Goal: Task Accomplishment & Management: Manage account settings

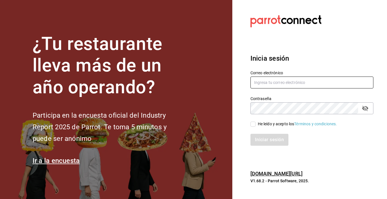
click at [296, 81] on input "text" at bounding box center [312, 83] width 123 height 12
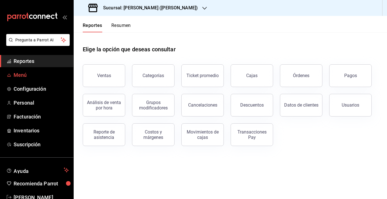
click at [25, 75] on span "Menú" at bounding box center [41, 75] width 55 height 8
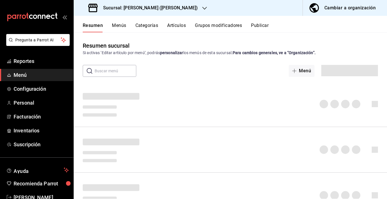
click at [336, 9] on div "Cambiar a organización" at bounding box center [350, 8] width 51 height 8
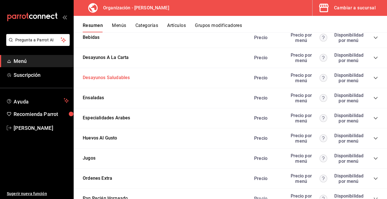
scroll to position [567, 0]
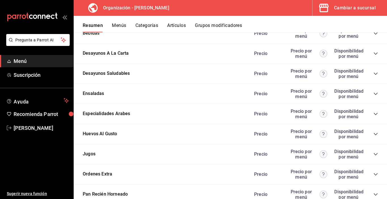
click at [374, 94] on icon "collapse-category-row" at bounding box center [376, 94] width 4 height 2
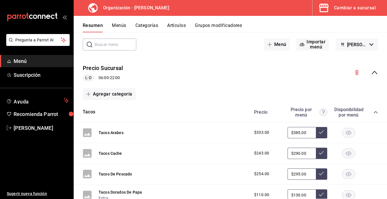
scroll to position [0, 0]
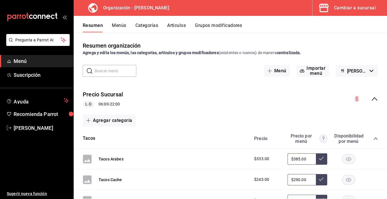
click at [374, 139] on icon "collapse-category-row" at bounding box center [376, 138] width 5 height 5
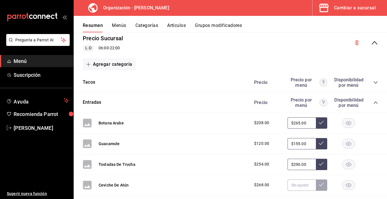
scroll to position [57, 0]
click at [374, 102] on icon "collapse-category-row" at bounding box center [376, 102] width 5 height 5
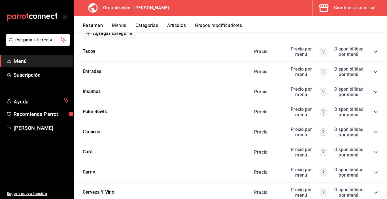
scroll to position [113, 0]
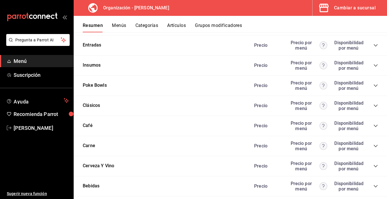
click at [374, 87] on icon "collapse-category-row" at bounding box center [376, 85] width 5 height 5
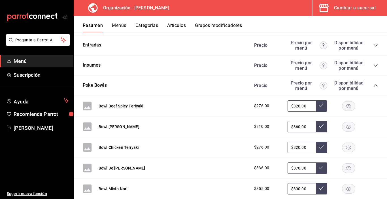
scroll to position [142, 0]
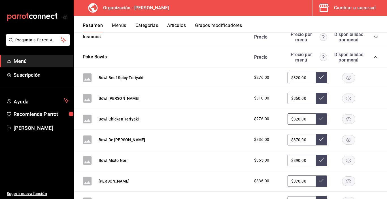
click at [295, 117] on input "$320.00" at bounding box center [302, 118] width 28 height 11
type input "$330.00"
click at [320, 119] on button at bounding box center [321, 118] width 11 height 11
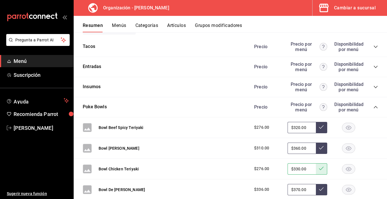
scroll to position [85, 0]
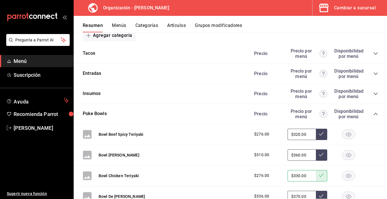
click at [374, 113] on icon "collapse-category-row" at bounding box center [376, 114] width 5 height 5
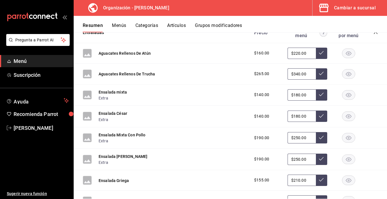
scroll to position [255, 0]
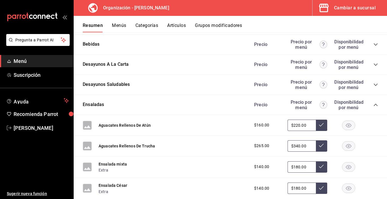
click at [374, 105] on icon "collapse-category-row" at bounding box center [376, 105] width 5 height 5
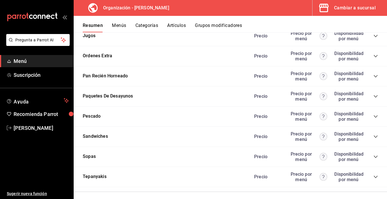
scroll to position [389, 0]
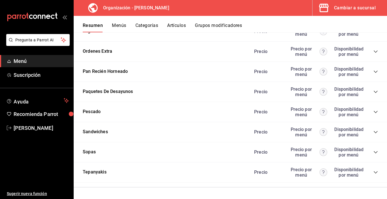
click at [374, 171] on icon "collapse-category-row" at bounding box center [376, 172] width 5 height 5
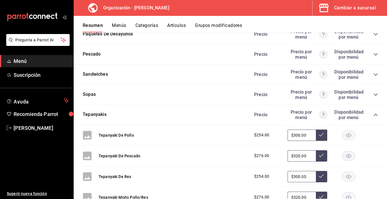
scroll to position [446, 0]
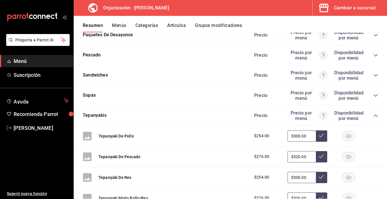
click at [374, 113] on icon "collapse-category-row" at bounding box center [376, 115] width 5 height 5
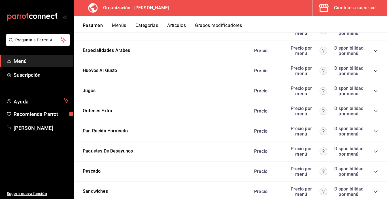
scroll to position [332, 0]
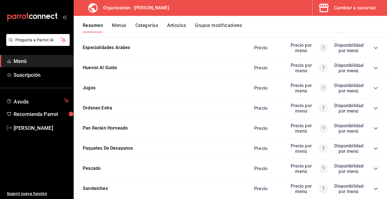
click at [374, 128] on icon "collapse-category-row" at bounding box center [376, 128] width 5 height 5
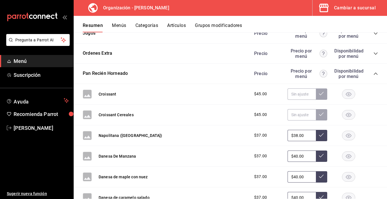
scroll to position [389, 0]
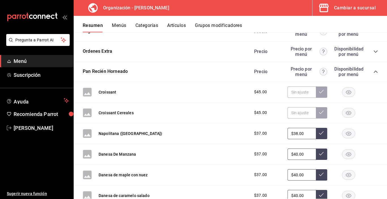
drag, startPoint x: 294, startPoint y: 133, endPoint x: 290, endPoint y: 132, distance: 4.8
click at [290, 132] on input "$38.00" at bounding box center [302, 133] width 28 height 11
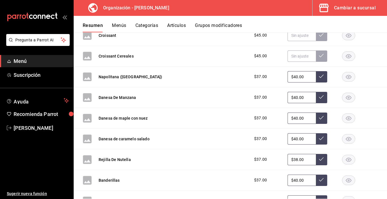
scroll to position [474, 0]
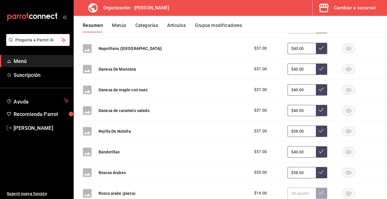
type input "$38.00"
drag, startPoint x: 294, startPoint y: 171, endPoint x: 289, endPoint y: 169, distance: 5.0
click at [289, 169] on input "$38.00" at bounding box center [302, 172] width 28 height 11
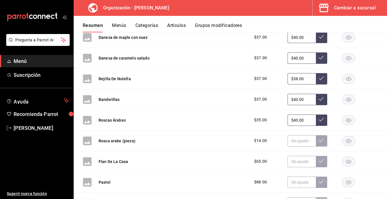
scroll to position [531, 0]
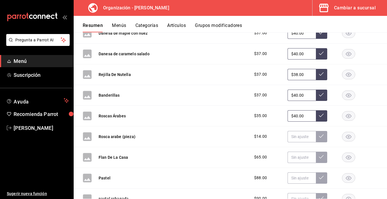
type input "$40.00"
click at [319, 118] on button at bounding box center [321, 115] width 11 height 11
drag, startPoint x: 293, startPoint y: 75, endPoint x: 290, endPoint y: 71, distance: 5.4
click at [290, 71] on input "$38.00" at bounding box center [302, 74] width 28 height 11
type input "$40.00"
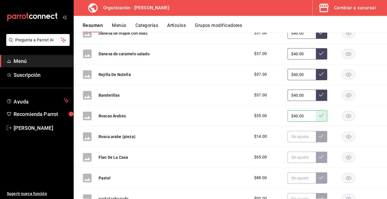
click at [319, 75] on icon at bounding box center [321, 74] width 5 height 5
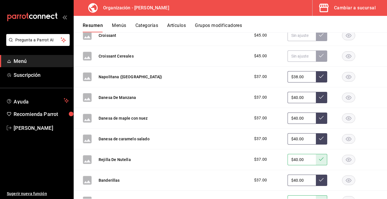
scroll to position [417, 0]
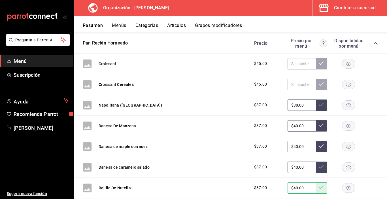
drag, startPoint x: 290, startPoint y: 106, endPoint x: 293, endPoint y: 104, distance: 3.8
click at [293, 104] on input "$38.00" at bounding box center [302, 105] width 28 height 11
type input "$40.00"
click at [320, 104] on icon at bounding box center [321, 104] width 5 height 5
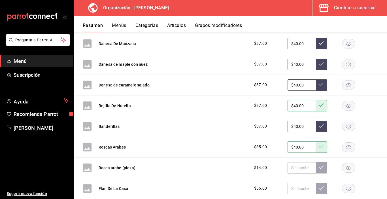
scroll to position [531, 0]
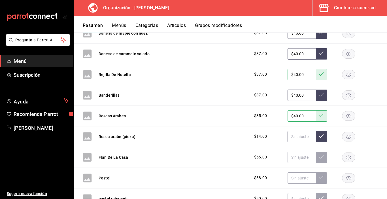
click at [290, 136] on input "text" at bounding box center [302, 136] width 28 height 11
type input "$15.00"
drag, startPoint x: 315, startPoint y: 135, endPoint x: 316, endPoint y: 138, distance: 3.4
click at [319, 138] on icon at bounding box center [321, 136] width 5 height 5
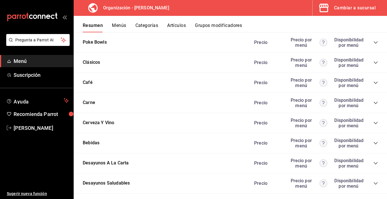
scroll to position [150, 0]
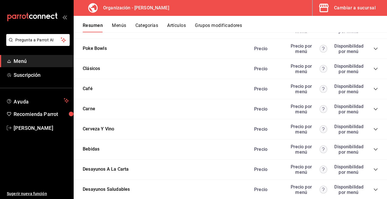
click at [374, 89] on icon "collapse-category-row" at bounding box center [376, 89] width 5 height 5
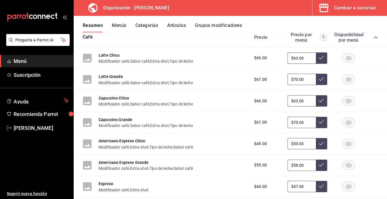
scroll to position [207, 0]
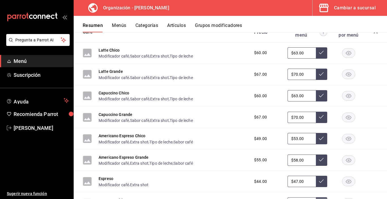
drag, startPoint x: 293, startPoint y: 181, endPoint x: 289, endPoint y: 180, distance: 4.3
click at [289, 180] on input "$47.00" at bounding box center [302, 181] width 28 height 11
type input "$50.00"
click at [319, 183] on icon at bounding box center [321, 181] width 5 height 5
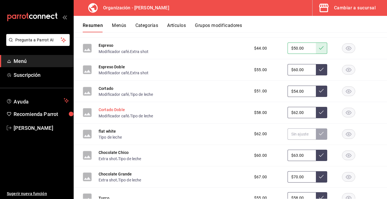
scroll to position [349, 0]
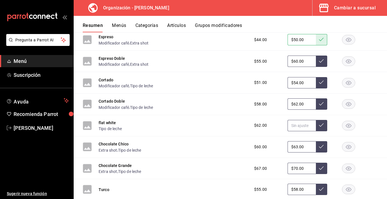
click at [300, 128] on input "text" at bounding box center [302, 125] width 28 height 11
type input "$70.00"
click at [319, 124] on icon at bounding box center [321, 125] width 5 height 5
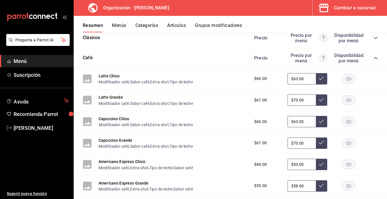
scroll to position [179, 0]
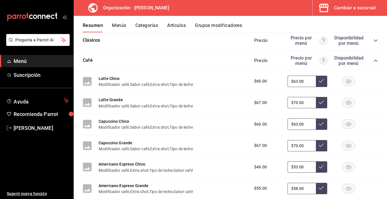
drag, startPoint x: 294, startPoint y: 124, endPoint x: 290, endPoint y: 123, distance: 3.4
click at [290, 123] on input "$63.00" at bounding box center [302, 124] width 28 height 11
type input "$70.00"
click at [319, 127] on button at bounding box center [321, 124] width 11 height 11
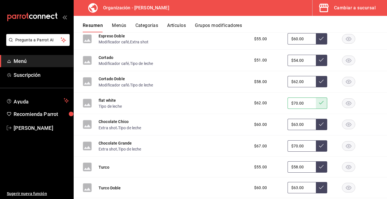
scroll to position [377, 0]
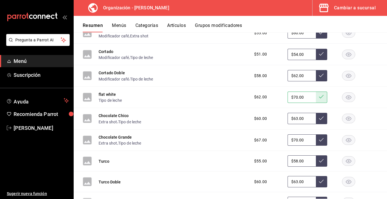
drag, startPoint x: 289, startPoint y: 161, endPoint x: 294, endPoint y: 160, distance: 5.0
click at [294, 160] on input "$58.00" at bounding box center [302, 160] width 28 height 11
type input "$7.00"
type input "$60.00"
click at [320, 162] on button at bounding box center [321, 160] width 11 height 11
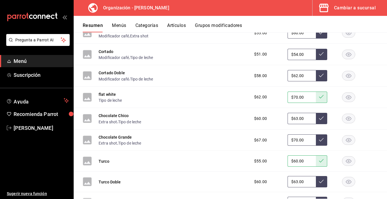
drag, startPoint x: 294, startPoint y: 181, endPoint x: 291, endPoint y: 180, distance: 3.4
click at [291, 180] on input "$63.00" at bounding box center [302, 181] width 28 height 11
type input "$6.00"
click at [316, 184] on button at bounding box center [321, 181] width 11 height 11
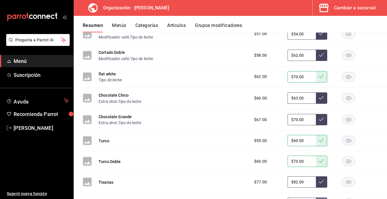
scroll to position [405, 0]
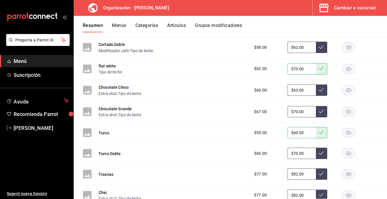
drag, startPoint x: 293, startPoint y: 153, endPoint x: 289, endPoint y: 153, distance: 4.5
click at [289, 153] on input "$70.00" at bounding box center [302, 153] width 28 height 11
click at [319, 155] on icon at bounding box center [321, 153] width 5 height 5
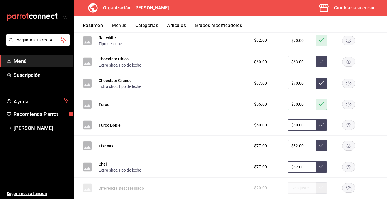
drag, startPoint x: 293, startPoint y: 125, endPoint x: 289, endPoint y: 125, distance: 4.5
click at [289, 125] on input "$80.00" at bounding box center [302, 124] width 28 height 11
type input "$70.00"
click at [323, 123] on button at bounding box center [321, 124] width 11 height 11
click at [293, 147] on input "$82.00" at bounding box center [302, 145] width 28 height 11
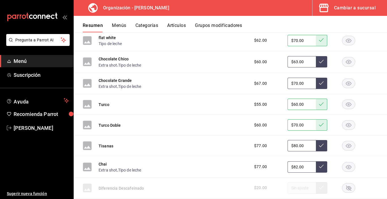
click at [320, 147] on button at bounding box center [321, 145] width 11 height 11
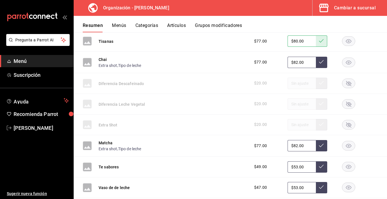
scroll to position [547, 0]
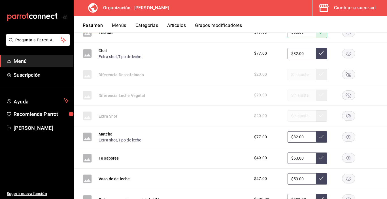
drag, startPoint x: 294, startPoint y: 158, endPoint x: 290, endPoint y: 156, distance: 3.8
click at [290, 156] on input "$53.00" at bounding box center [302, 158] width 28 height 11
click at [293, 147] on div "Matcha Extra shot , Tipo de leche $77.00 $82.00" at bounding box center [231, 137] width 314 height 22
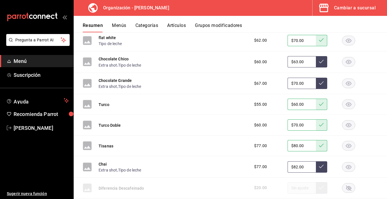
scroll to position [405, 0]
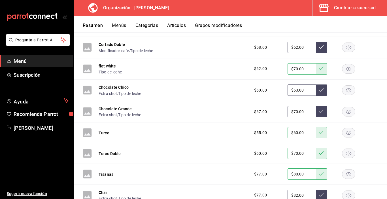
click at [293, 174] on input "$80.00" at bounding box center [302, 173] width 28 height 11
type input "$82.00"
click at [316, 170] on button at bounding box center [321, 173] width 11 height 11
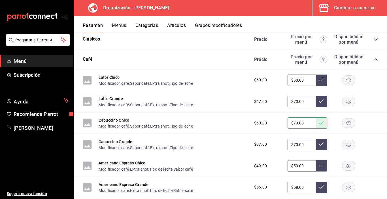
scroll to position [179, 0]
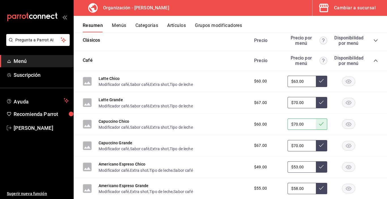
click at [345, 84] on rect "button" at bounding box center [349, 81] width 13 height 9
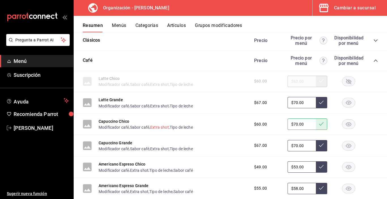
scroll to position [207, 0]
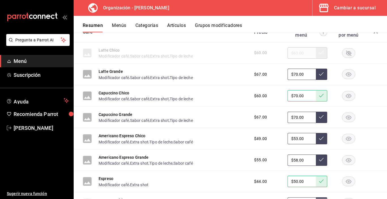
click at [344, 97] on rect "button" at bounding box center [349, 95] width 13 height 9
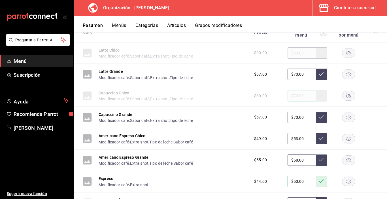
click at [345, 138] on rect "button" at bounding box center [349, 138] width 13 height 9
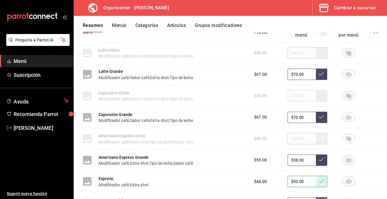
drag, startPoint x: 294, startPoint y: 159, endPoint x: 288, endPoint y: 159, distance: 6.2
click at [288, 158] on input "$58.00" at bounding box center [302, 160] width 28 height 11
type input "$60.00"
click at [319, 158] on icon at bounding box center [321, 159] width 5 height 5
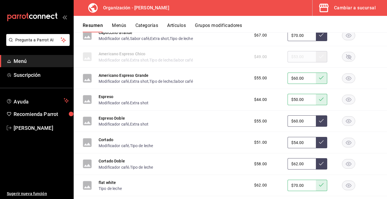
scroll to position [292, 0]
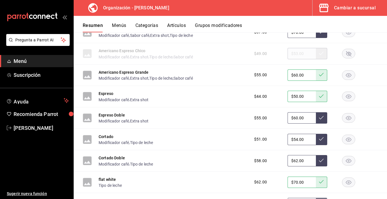
click at [349, 160] on rect "button" at bounding box center [349, 160] width 13 height 9
click at [293, 139] on input "$54.00" at bounding box center [302, 139] width 28 height 11
type input "$5.00"
type input "$60.00"
click at [319, 139] on icon at bounding box center [321, 139] width 5 height 5
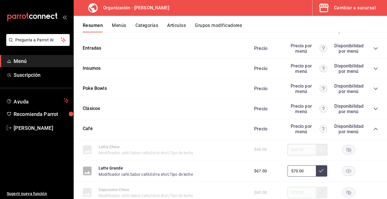
scroll to position [94, 0]
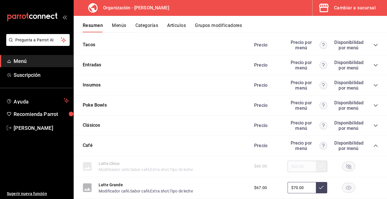
click at [173, 25] on button "Artículos" at bounding box center [176, 28] width 19 height 10
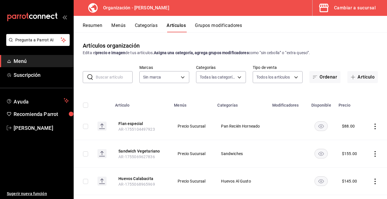
type input "491b5a65-e89e-4d18-acee-c07df55b6e5f,333adfa6-1d2c-479b-abeb-eff361d48d0c,5daa9…"
type input "65799dc6-41aa-4859-a571-e645e514412a"
click at [179, 77] on body "Pregunta a Parrot AI Menú Suscripción Ayuda Recomienda Parrot Carmen Cortes Sug…" at bounding box center [193, 99] width 387 height 199
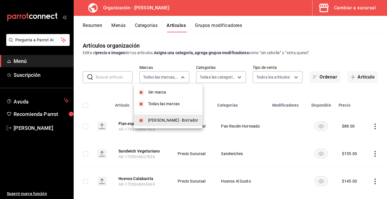
click at [180, 77] on div at bounding box center [193, 99] width 387 height 199
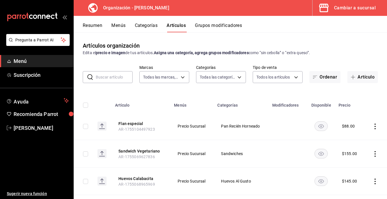
click at [118, 78] on input "text" at bounding box center [114, 76] width 37 height 11
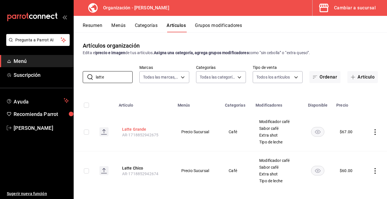
type input "latte"
click at [140, 130] on button "Latte Grande" at bounding box center [144, 129] width 45 height 6
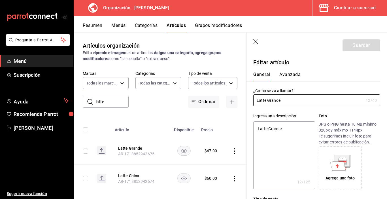
type textarea "x"
type input "$67.00"
type input "Latte Gr"
type textarea "x"
click at [285, 102] on input "Latte Gr" at bounding box center [309, 100] width 113 height 11
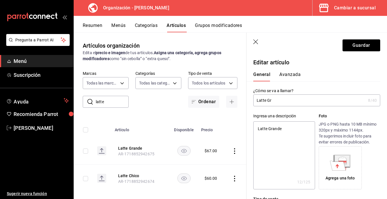
type input "Latte G"
type textarea "x"
type input "Latte"
type textarea "x"
type input "Latte"
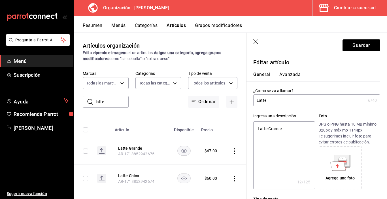
type textarea "x"
type input "Latte"
click at [360, 47] on button "Guardar" at bounding box center [362, 45] width 38 height 12
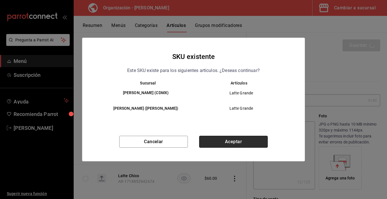
click at [248, 145] on button "Aceptar" at bounding box center [233, 142] width 69 height 12
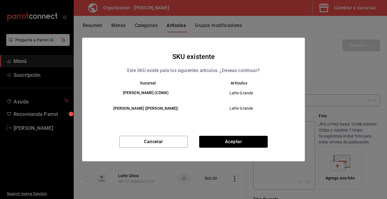
type textarea "x"
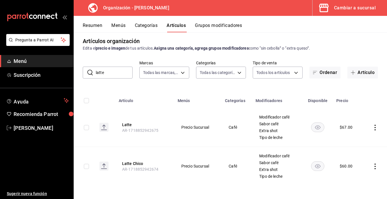
scroll to position [5, 0]
click at [373, 167] on icon "actions" at bounding box center [376, 166] width 6 height 6
click at [235, 151] on div at bounding box center [193, 99] width 387 height 199
click at [319, 165] on rect "availability-product" at bounding box center [318, 165] width 13 height 9
drag, startPoint x: 107, startPoint y: 71, endPoint x: 95, endPoint y: 72, distance: 12.3
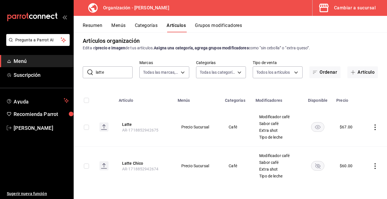
click at [95, 72] on div "​ latte ​" at bounding box center [108, 72] width 50 height 12
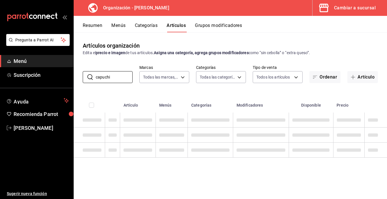
scroll to position [0, 0]
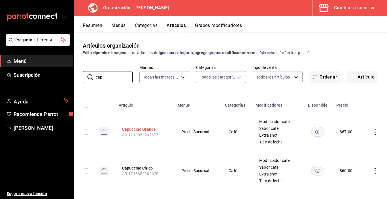
type input "cap"
click at [129, 130] on button "Capuccino Grande" at bounding box center [144, 129] width 45 height 6
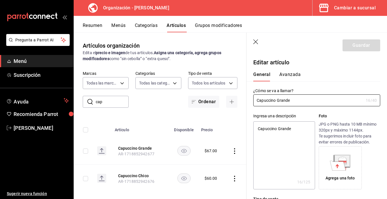
type textarea "x"
type input "$67.00"
type input "Capuccino Gran"
type textarea "x"
type input "Capuccino Gra"
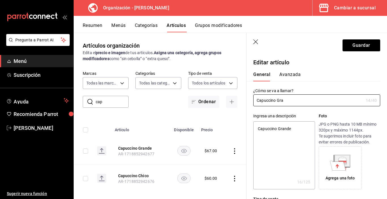
type textarea "x"
type input "Capuccino Gr"
type textarea "x"
type input "Capuccino G"
type textarea "x"
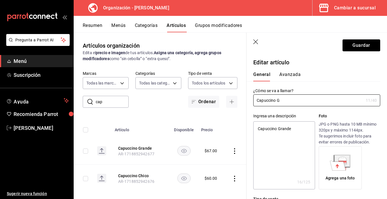
type input "Capuccino"
type textarea "x"
type input "Capuccino"
type textarea "x"
type input "Capuccino"
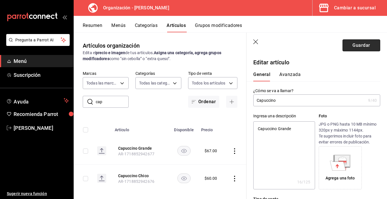
click at [344, 47] on button "Guardar" at bounding box center [362, 45] width 38 height 12
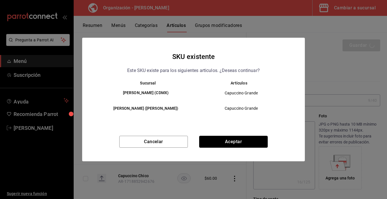
click at [213, 143] on button "Aceptar" at bounding box center [233, 142] width 69 height 12
type textarea "x"
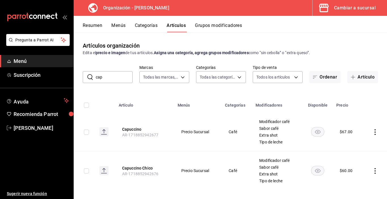
scroll to position [5, 0]
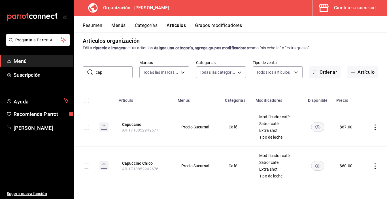
click at [314, 167] on rect "availability-product" at bounding box center [318, 165] width 13 height 9
click at [341, 47] on div "Edita el precio e imagen de tus artículos. Asigna una categoría, agrega grupos …" at bounding box center [230, 48] width 295 height 6
drag, startPoint x: 109, startPoint y: 73, endPoint x: 111, endPoint y: 71, distance: 3.5
click at [95, 74] on div "​ cap ​" at bounding box center [108, 72] width 50 height 12
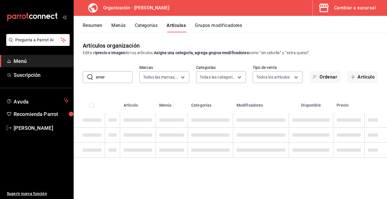
scroll to position [0, 0]
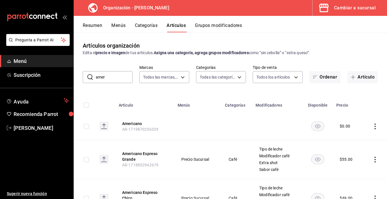
type input "americano"
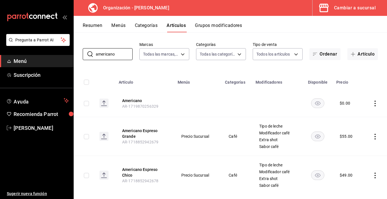
scroll to position [32, 0]
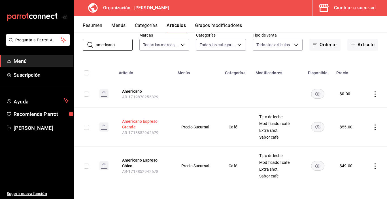
click at [133, 124] on button "Americano Espreso Grande" at bounding box center [144, 124] width 45 height 11
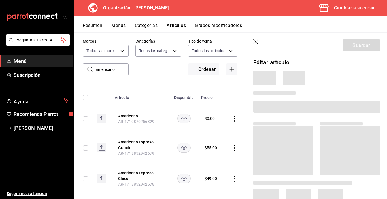
scroll to position [16, 0]
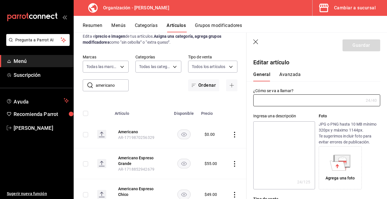
type input "Americano Espreso Grande"
type textarea "Americano Espreso Grande"
type textarea "x"
type input "AR-1718852942679"
type textarea "x"
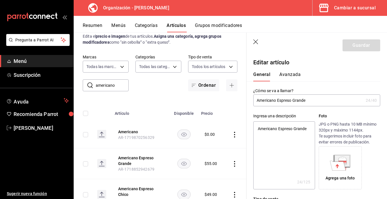
type input "$55.00"
drag, startPoint x: 278, startPoint y: 101, endPoint x: 310, endPoint y: 102, distance: 31.8
click at [310, 102] on input "Americano Espreso Grande" at bounding box center [308, 100] width 110 height 11
type input "Americano"
type textarea "x"
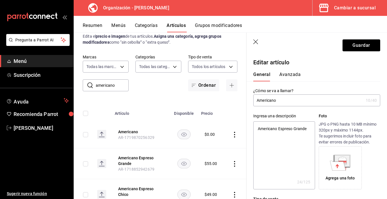
type input "Americano"
type textarea "x"
type input "Americano"
click at [352, 48] on button "Guardar" at bounding box center [362, 45] width 38 height 12
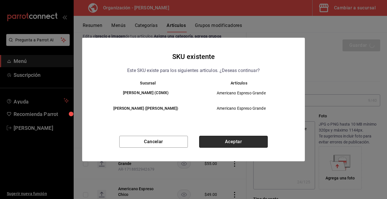
click at [237, 142] on button "Aceptar" at bounding box center [233, 142] width 69 height 12
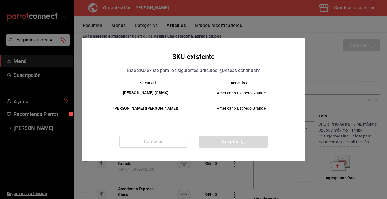
type textarea "x"
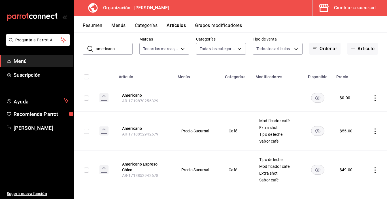
scroll to position [32, 0]
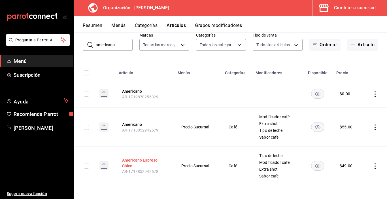
click at [138, 164] on button "Americano Espreso Chico" at bounding box center [144, 162] width 45 height 11
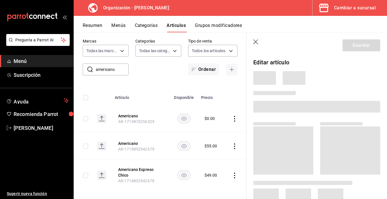
scroll to position [13, 0]
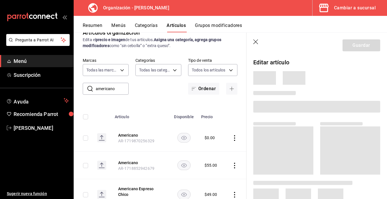
click at [254, 41] on icon "button" at bounding box center [256, 42] width 6 height 6
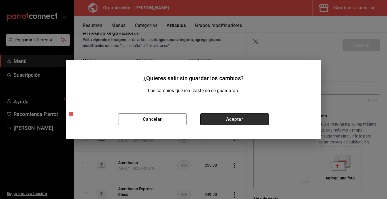
click at [226, 118] on button "Aceptar" at bounding box center [234, 119] width 69 height 12
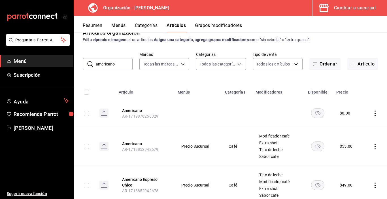
scroll to position [32, 0]
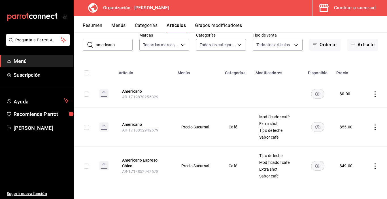
click at [317, 165] on rect "availability-product" at bounding box center [318, 165] width 13 height 9
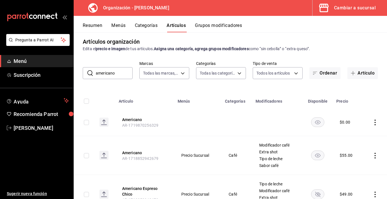
click at [94, 25] on button "Resumen" at bounding box center [93, 28] width 20 height 10
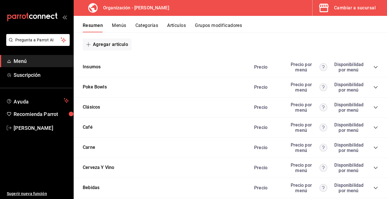
scroll to position [425, 0]
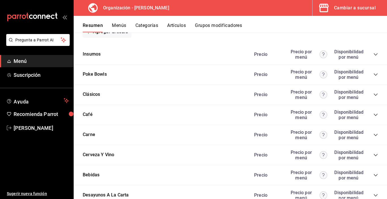
click at [374, 115] on icon "collapse-category-row" at bounding box center [376, 115] width 5 height 5
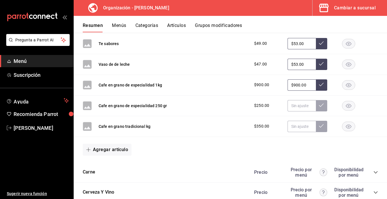
scroll to position [964, 0]
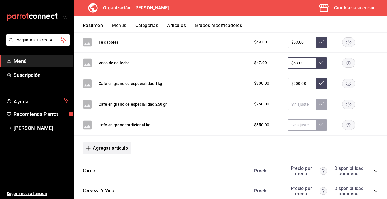
click at [111, 149] on button "Agregar artículo" at bounding box center [107, 148] width 49 height 12
drag, startPoint x: 103, startPoint y: 178, endPoint x: 86, endPoint y: 181, distance: 16.3
click at [103, 178] on li "Artículo nuevo" at bounding box center [105, 177] width 45 height 14
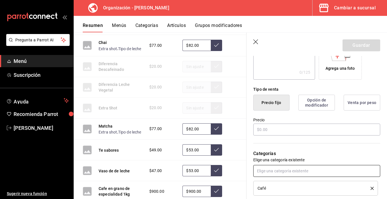
scroll to position [113, 0]
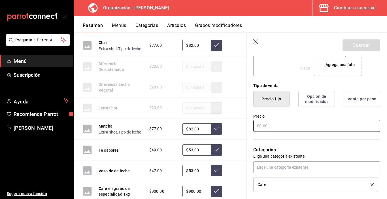
type input "Dirty Chai"
click at [270, 124] on input "text" at bounding box center [316, 126] width 127 height 12
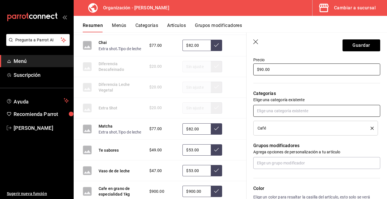
scroll to position [170, 0]
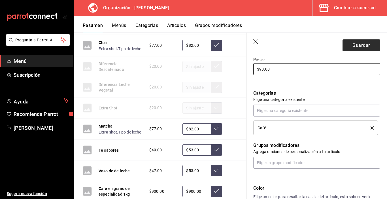
type input "$90.00"
click at [368, 43] on button "Guardar" at bounding box center [362, 45] width 38 height 12
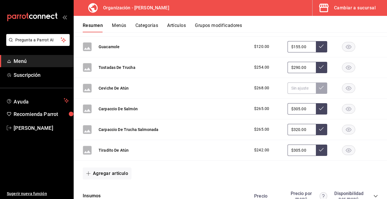
scroll to position [397, 0]
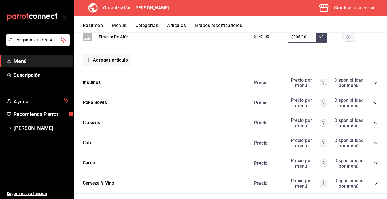
click at [374, 143] on icon "collapse-category-row" at bounding box center [376, 143] width 4 height 2
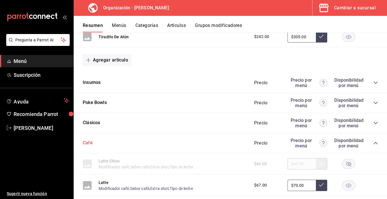
click at [86, 142] on button "Café" at bounding box center [88, 143] width 10 height 7
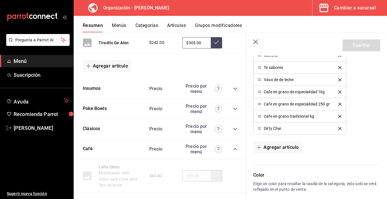
scroll to position [425, 0]
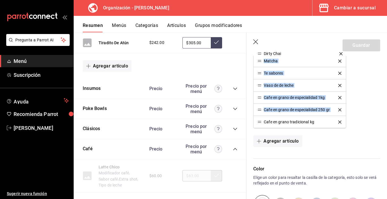
drag, startPoint x: 259, startPoint y: 124, endPoint x: 275, endPoint y: 55, distance: 70.4
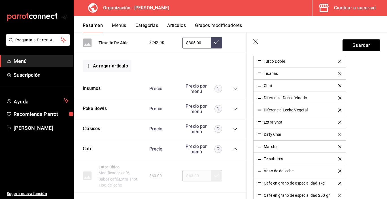
scroll to position [312, 0]
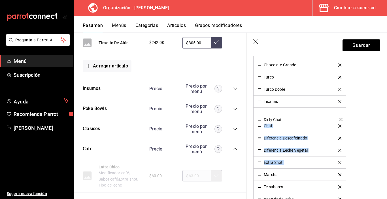
drag, startPoint x: 260, startPoint y: 163, endPoint x: 263, endPoint y: 120, distance: 43.2
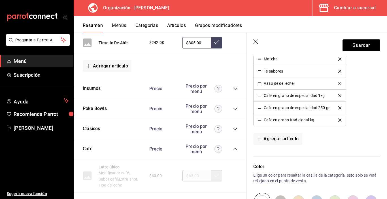
scroll to position [396, 0]
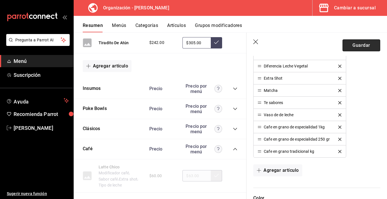
click at [357, 47] on button "Guardar" at bounding box center [362, 45] width 38 height 12
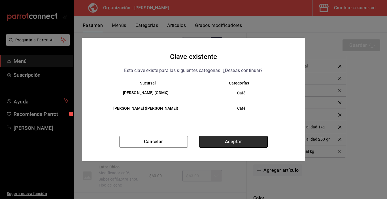
click at [232, 143] on button "Aceptar" at bounding box center [233, 142] width 69 height 12
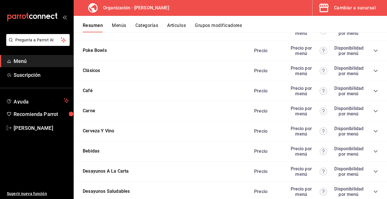
scroll to position [454, 0]
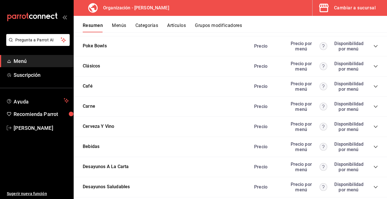
click at [374, 126] on icon "collapse-category-row" at bounding box center [376, 126] width 5 height 5
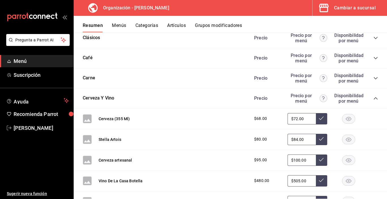
scroll to position [510, 0]
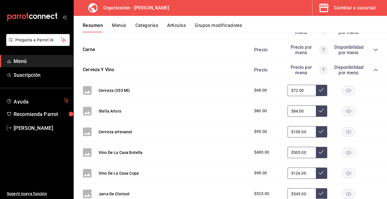
drag, startPoint x: 294, startPoint y: 92, endPoint x: 289, endPoint y: 88, distance: 6.1
click at [289, 88] on input "$72.00" at bounding box center [302, 90] width 28 height 11
type input "$90.00"
click at [320, 91] on button at bounding box center [321, 90] width 11 height 11
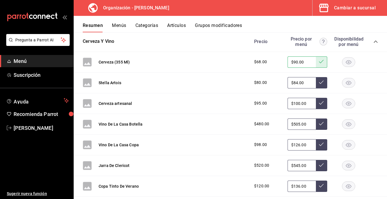
scroll to position [567, 0]
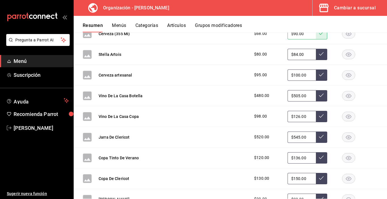
drag, startPoint x: 293, startPoint y: 54, endPoint x: 290, endPoint y: 52, distance: 4.7
click at [290, 52] on input "$84.00" at bounding box center [302, 54] width 28 height 11
type input "$90.00"
click at [319, 55] on icon at bounding box center [321, 54] width 5 height 5
drag, startPoint x: 296, startPoint y: 136, endPoint x: 290, endPoint y: 134, distance: 6.8
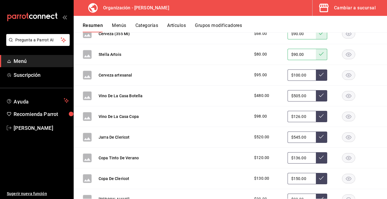
click at [290, 134] on input "$545.00" at bounding box center [302, 137] width 28 height 11
type input "$600.00"
click at [319, 136] on icon at bounding box center [321, 136] width 5 height 5
drag, startPoint x: 296, startPoint y: 116, endPoint x: 291, endPoint y: 112, distance: 6.3
click at [291, 112] on input "$126.00" at bounding box center [302, 116] width 28 height 11
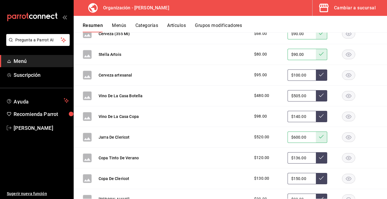
type input "$140.00"
click at [317, 119] on button at bounding box center [321, 116] width 11 height 11
drag, startPoint x: 290, startPoint y: 178, endPoint x: 296, endPoint y: 177, distance: 6.0
click at [296, 177] on input "$150.00" at bounding box center [302, 178] width 28 height 11
type input "$150.00"
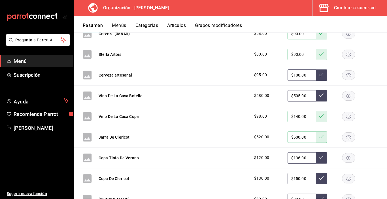
drag, startPoint x: 291, startPoint y: 158, endPoint x: 295, endPoint y: 158, distance: 4.0
click at [295, 158] on input "$136.00" at bounding box center [302, 157] width 28 height 11
click at [319, 178] on icon at bounding box center [321, 178] width 5 height 5
click at [320, 178] on icon at bounding box center [321, 178] width 5 height 5
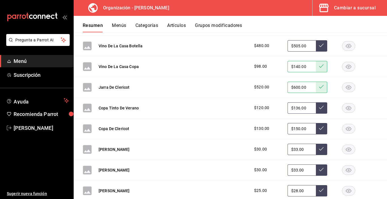
scroll to position [624, 0]
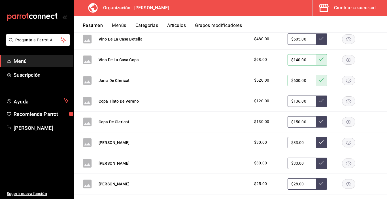
drag, startPoint x: 292, startPoint y: 101, endPoint x: 295, endPoint y: 101, distance: 3.7
click at [295, 101] on input "$136.00" at bounding box center [302, 101] width 28 height 11
type input "$150.00"
click at [319, 102] on icon at bounding box center [321, 100] width 5 height 5
drag, startPoint x: 291, startPoint y: 121, endPoint x: 296, endPoint y: 120, distance: 4.9
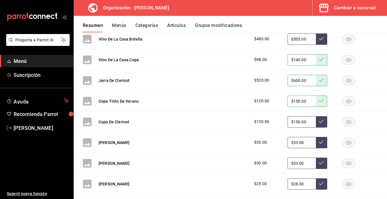
click at [296, 120] on input "$150.00" at bounding box center [302, 121] width 28 height 11
type input "$165.00"
click at [319, 121] on icon at bounding box center [321, 121] width 5 height 5
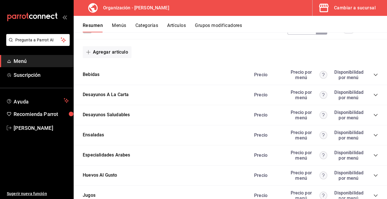
scroll to position [851, 0]
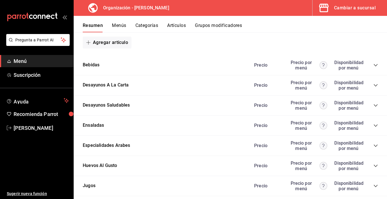
click at [374, 66] on icon "collapse-category-row" at bounding box center [376, 65] width 5 height 5
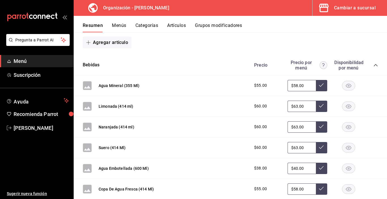
drag, startPoint x: 289, startPoint y: 84, endPoint x: 293, endPoint y: 86, distance: 4.7
click at [294, 86] on input "$58.00" at bounding box center [302, 85] width 28 height 11
type input "$58.00"
drag, startPoint x: 290, startPoint y: 106, endPoint x: 293, endPoint y: 104, distance: 4.2
click at [293, 104] on input "$63.00" at bounding box center [302, 106] width 28 height 11
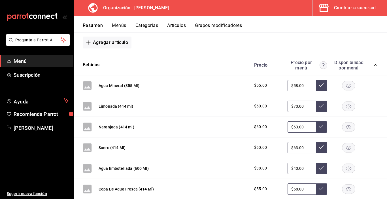
type input "$70.00"
click at [319, 106] on icon at bounding box center [321, 105] width 5 height 3
drag, startPoint x: 290, startPoint y: 126, endPoint x: 293, endPoint y: 127, distance: 4.0
click at [293, 127] on input "$63.00" at bounding box center [302, 126] width 28 height 11
type input "$70.00"
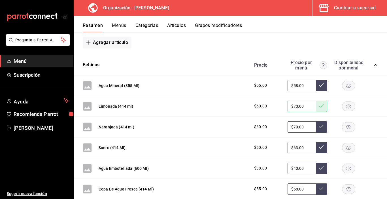
drag, startPoint x: 315, startPoint y: 127, endPoint x: 288, endPoint y: 147, distance: 34.0
click at [319, 127] on icon at bounding box center [321, 126] width 5 height 5
drag, startPoint x: 289, startPoint y: 147, endPoint x: 295, endPoint y: 146, distance: 5.7
click at [295, 146] on input "$63.00" at bounding box center [302, 147] width 28 height 11
type input "$70.00"
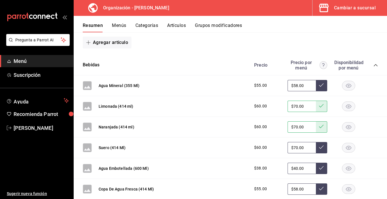
click at [319, 147] on icon at bounding box center [321, 147] width 5 height 5
drag, startPoint x: 290, startPoint y: 84, endPoint x: 293, endPoint y: 85, distance: 3.1
click at [293, 85] on input "$58.00" at bounding box center [302, 85] width 28 height 11
type input "$60.00"
click at [319, 85] on icon at bounding box center [321, 85] width 5 height 5
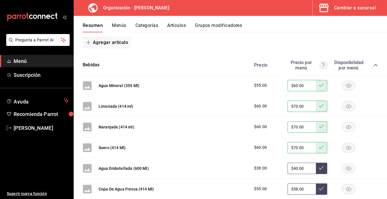
click at [293, 168] on input "$40.00" at bounding box center [302, 168] width 28 height 11
type input "$45.00"
click at [317, 171] on button at bounding box center [321, 168] width 11 height 11
drag, startPoint x: 293, startPoint y: 189, endPoint x: 290, endPoint y: 189, distance: 3.1
click at [290, 188] on input "$58.00" at bounding box center [302, 188] width 28 height 11
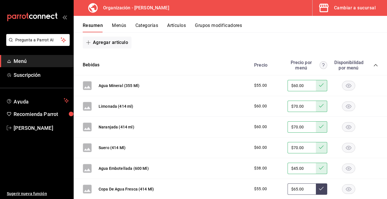
type input "$65.00"
click at [319, 188] on icon at bounding box center [321, 188] width 5 height 5
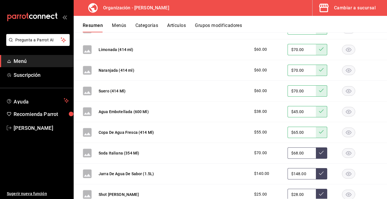
scroll to position [936, 0]
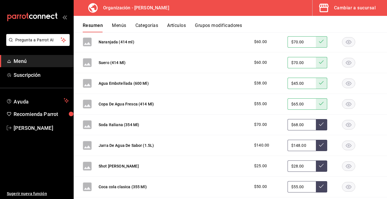
drag, startPoint x: 294, startPoint y: 124, endPoint x: 290, endPoint y: 124, distance: 3.4
click at [290, 124] on input "$68.00" at bounding box center [302, 124] width 28 height 11
type input "$75.00"
click at [319, 126] on icon at bounding box center [321, 124] width 5 height 5
drag, startPoint x: 295, startPoint y: 144, endPoint x: 292, endPoint y: 144, distance: 3.4
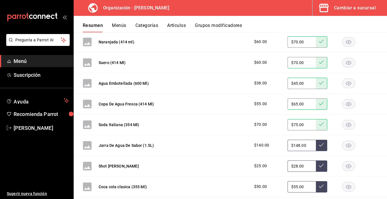
click at [292, 144] on input "$148.00" at bounding box center [302, 145] width 28 height 11
type input "$165.00"
click at [319, 144] on icon at bounding box center [321, 145] width 5 height 5
drag, startPoint x: 290, startPoint y: 167, endPoint x: 293, endPoint y: 166, distance: 3.1
click at [293, 166] on input "$28.00" at bounding box center [302, 165] width 28 height 11
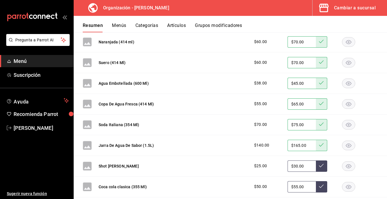
type input "$30.00"
click at [316, 166] on button at bounding box center [321, 165] width 11 height 11
drag, startPoint x: 290, startPoint y: 187, endPoint x: 291, endPoint y: 179, distance: 8.5
click at [294, 185] on input "$55.00" at bounding box center [302, 186] width 28 height 11
type input "$60.00"
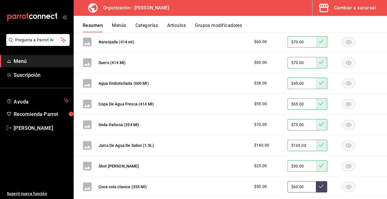
click at [319, 187] on icon at bounding box center [321, 186] width 5 height 3
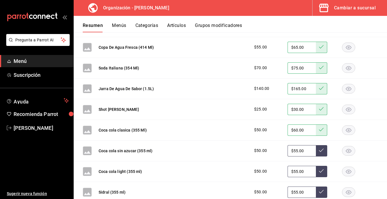
drag, startPoint x: 290, startPoint y: 151, endPoint x: 293, endPoint y: 150, distance: 3.5
click at [293, 150] on input "$55.00" at bounding box center [302, 150] width 28 height 11
type input "$55.00"
drag, startPoint x: 290, startPoint y: 172, endPoint x: 290, endPoint y: 166, distance: 5.7
click at [293, 170] on input "$55.00" at bounding box center [302, 171] width 28 height 11
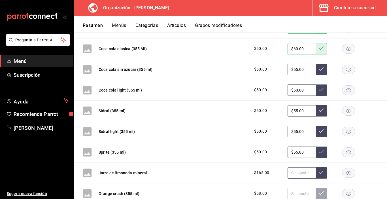
scroll to position [1077, 0]
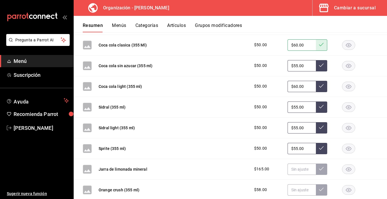
type input "$55.00"
drag, startPoint x: 289, startPoint y: 107, endPoint x: 293, endPoint y: 105, distance: 4.4
click at [293, 105] on input "$55.00" at bounding box center [302, 107] width 28 height 11
type input "$55.00"
drag, startPoint x: 289, startPoint y: 128, endPoint x: 294, endPoint y: 126, distance: 5.3
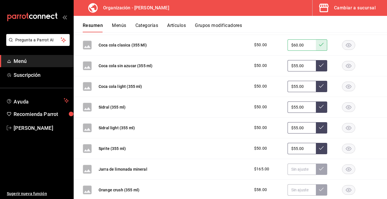
click at [294, 126] on input "$55.00" at bounding box center [302, 127] width 28 height 11
type input "$55.00"
drag, startPoint x: 290, startPoint y: 148, endPoint x: 293, endPoint y: 147, distance: 3.6
click at [293, 147] on input "$55.00" at bounding box center [302, 148] width 28 height 11
type input "$60.00"
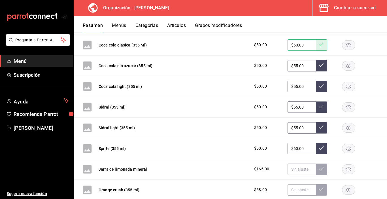
click at [319, 149] on icon at bounding box center [321, 148] width 5 height 5
drag, startPoint x: 290, startPoint y: 128, endPoint x: 295, endPoint y: 126, distance: 5.1
click at [295, 128] on input "$55.00" at bounding box center [302, 127] width 28 height 11
type input "$60.00"
click at [319, 127] on icon at bounding box center [321, 127] width 5 height 5
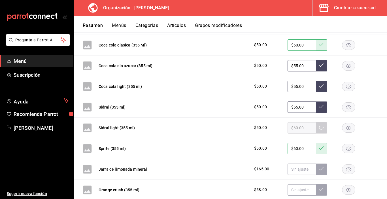
drag, startPoint x: 289, startPoint y: 106, endPoint x: 294, endPoint y: 107, distance: 5.0
click at [294, 107] on input "$55.00" at bounding box center [302, 107] width 28 height 11
type input "$60.00"
click at [320, 106] on icon at bounding box center [321, 106] width 5 height 5
drag, startPoint x: 290, startPoint y: 85, endPoint x: 294, endPoint y: 85, distance: 4.3
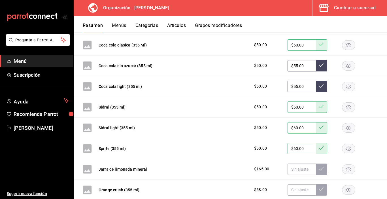
click at [294, 85] on input "$55.00" at bounding box center [302, 86] width 28 height 11
type input "$60.00"
click at [319, 86] on icon at bounding box center [321, 86] width 5 height 5
drag, startPoint x: 289, startPoint y: 65, endPoint x: 294, endPoint y: 65, distance: 5.1
click at [294, 65] on input "$55.00" at bounding box center [302, 65] width 28 height 11
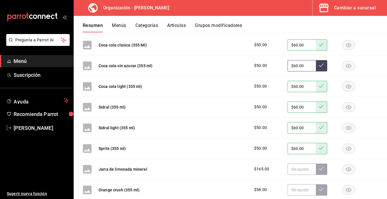
type input "$60.00"
click at [319, 68] on button at bounding box center [321, 65] width 11 height 11
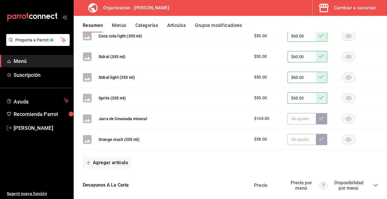
scroll to position [1134, 0]
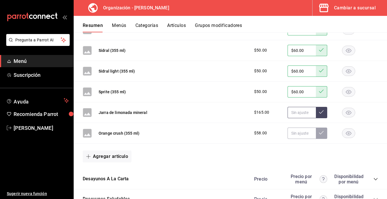
click at [289, 113] on input "text" at bounding box center [302, 112] width 28 height 11
type input "$180.00"
click at [319, 112] on icon at bounding box center [321, 112] width 5 height 5
click at [288, 134] on input "text" at bounding box center [302, 133] width 28 height 11
type input "$60.00"
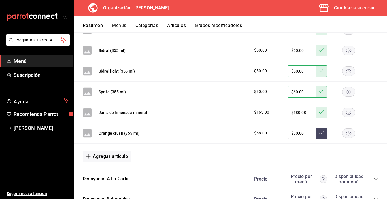
click at [319, 134] on icon at bounding box center [321, 132] width 5 height 5
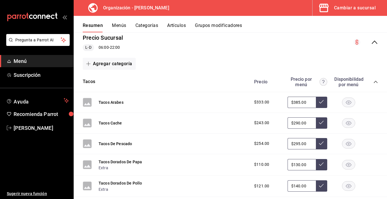
scroll to position [0, 0]
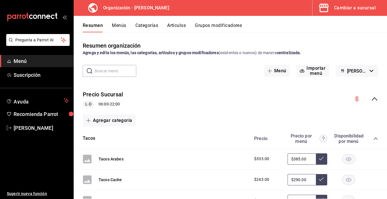
click at [121, 28] on button "Menús" at bounding box center [119, 28] width 14 height 10
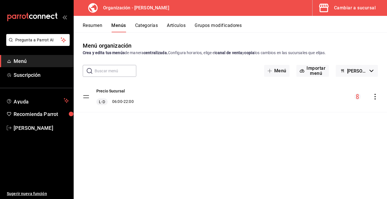
click at [374, 96] on icon "actions" at bounding box center [376, 97] width 6 height 6
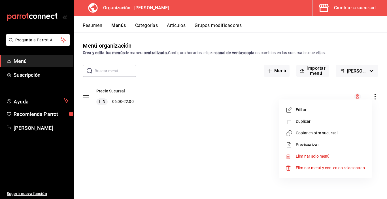
click at [316, 135] on span "Copiar en otra sucursal" at bounding box center [330, 133] width 69 height 6
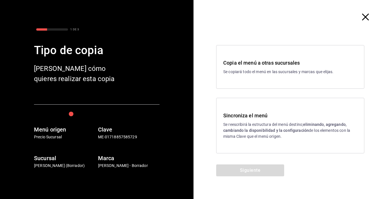
click at [252, 125] on p "Se reescribirá la estructura del menú destino; eliminando, agregando, cambiando…" at bounding box center [290, 131] width 134 height 18
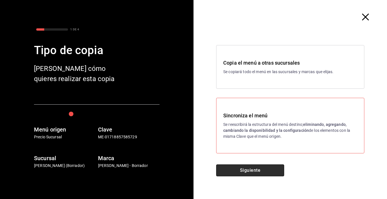
click at [248, 171] on button "Siguiente" at bounding box center [250, 170] width 68 height 12
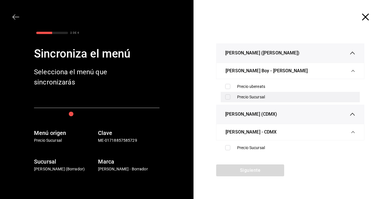
click at [227, 98] on input "checkbox" at bounding box center [227, 96] width 5 height 5
checkbox input "true"
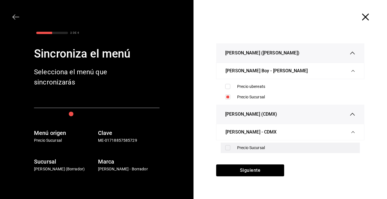
click at [228, 146] on input "checkbox" at bounding box center [227, 147] width 5 height 5
checkbox input "true"
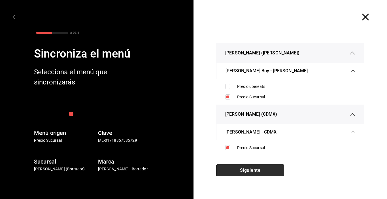
click at [250, 171] on button "Siguiente" at bounding box center [250, 170] width 68 height 12
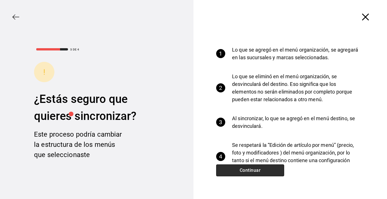
click at [252, 169] on button "Continuar" at bounding box center [250, 170] width 68 height 12
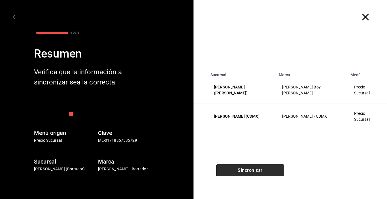
click at [252, 169] on button "Sincronizar" at bounding box center [250, 170] width 68 height 12
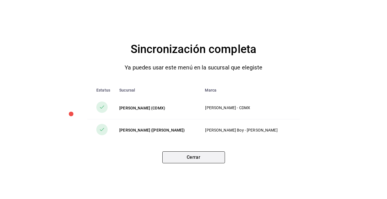
click at [198, 162] on button "Cerrar" at bounding box center [193, 157] width 63 height 12
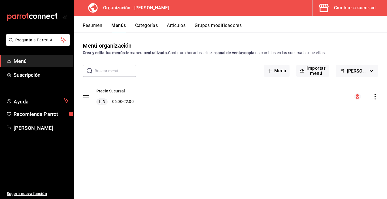
click at [95, 27] on button "Resumen" at bounding box center [93, 28] width 20 height 10
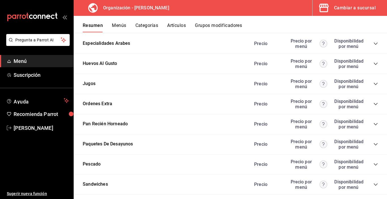
scroll to position [633, 0]
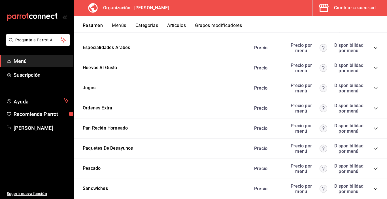
click at [374, 88] on icon "collapse-category-row" at bounding box center [376, 88] width 5 height 5
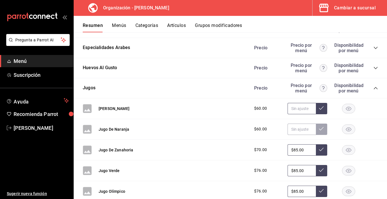
click at [289, 108] on input "text" at bounding box center [302, 108] width 28 height 11
type input "$70.00"
click at [319, 109] on icon at bounding box center [321, 108] width 5 height 5
click at [293, 131] on input "text" at bounding box center [302, 129] width 28 height 11
type input "$70.00"
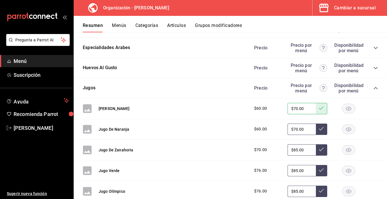
click at [320, 127] on button at bounding box center [321, 129] width 11 height 11
drag, startPoint x: 290, startPoint y: 150, endPoint x: 294, endPoint y: 149, distance: 4.8
click at [294, 149] on input "$85.00" at bounding box center [302, 149] width 28 height 11
click at [323, 150] on div "$70.00 $95.00" at bounding box center [314, 149] width 130 height 11
click at [290, 150] on input "$85.00" at bounding box center [302, 149] width 28 height 11
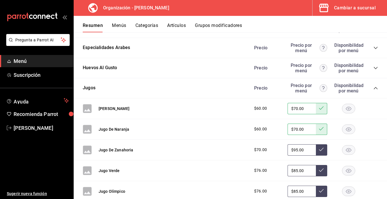
type input "$95.00"
click at [319, 148] on icon at bounding box center [321, 149] width 5 height 5
click at [291, 171] on input "$85.00" at bounding box center [302, 170] width 28 height 11
type input "$95.00"
click at [319, 172] on icon at bounding box center [321, 170] width 5 height 5
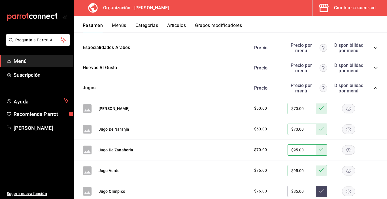
click at [293, 190] on input "$85.00" at bounding box center [302, 191] width 28 height 11
type input "$8.00"
type input "$95.00"
click at [319, 192] on icon at bounding box center [321, 191] width 5 height 5
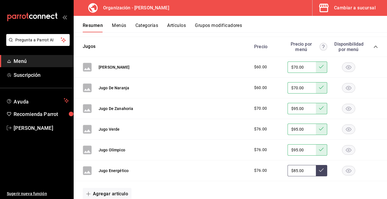
scroll to position [690, 0]
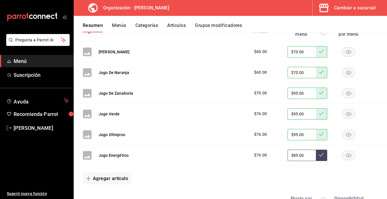
click at [290, 155] on input "$85.00" at bounding box center [302, 155] width 28 height 11
type input "$95.00"
click at [319, 156] on icon at bounding box center [321, 154] width 5 height 3
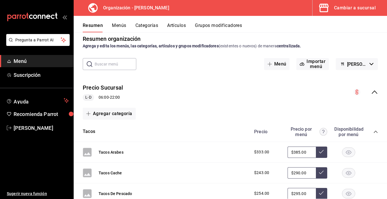
scroll to position [0, 0]
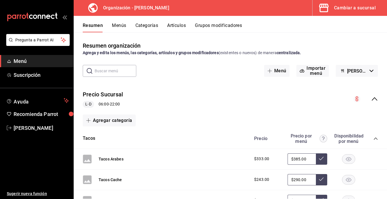
click at [116, 23] on button "Menús" at bounding box center [119, 28] width 14 height 10
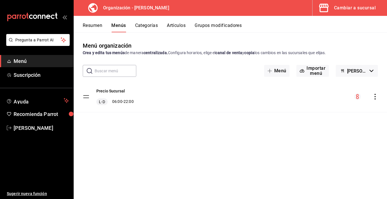
click at [375, 97] on icon "actions" at bounding box center [375, 97] width 1 height 6
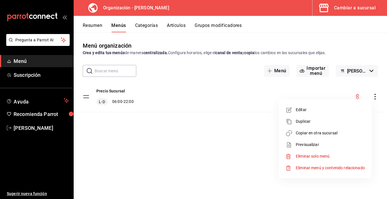
click at [312, 136] on li "Copiar en otra sucursal" at bounding box center [325, 133] width 88 height 12
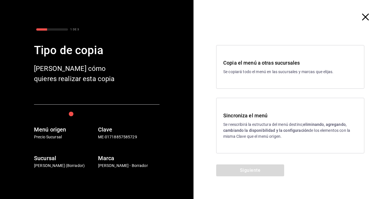
click at [255, 110] on div "Sincroniza el menú Se reescribirá la estructura del menú destino; eliminando, a…" at bounding box center [290, 126] width 148 height 56
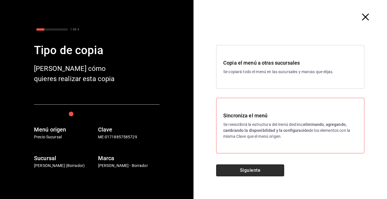
click at [268, 175] on button "Siguiente" at bounding box center [250, 170] width 68 height 12
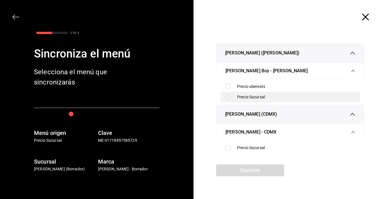
click at [225, 95] on input "checkbox" at bounding box center [227, 96] width 5 height 5
checkbox input "true"
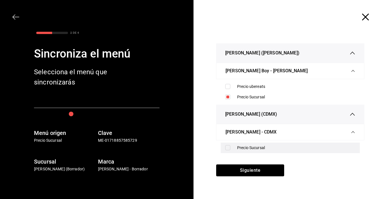
click at [227, 148] on input "checkbox" at bounding box center [227, 147] width 5 height 5
checkbox input "true"
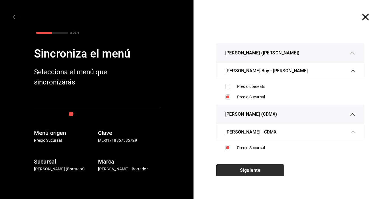
click at [242, 171] on button "Siguiente" at bounding box center [250, 170] width 68 height 12
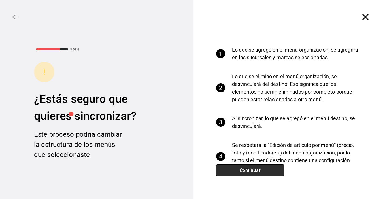
click at [236, 172] on button "Continuar" at bounding box center [250, 170] width 68 height 12
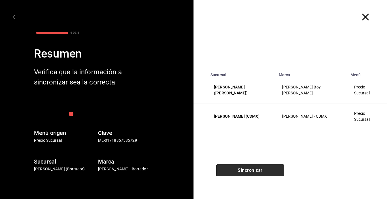
click at [236, 172] on button "Sincronizar" at bounding box center [250, 170] width 68 height 12
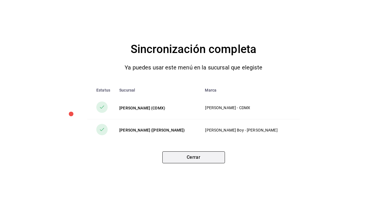
click at [202, 159] on button "Cerrar" at bounding box center [193, 157] width 63 height 12
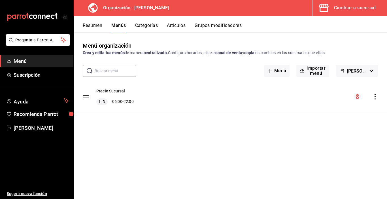
click at [92, 24] on button "Resumen" at bounding box center [93, 28] width 20 height 10
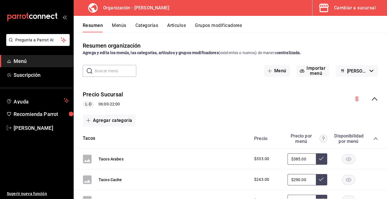
click at [374, 138] on icon "collapse-category-row" at bounding box center [376, 139] width 4 height 2
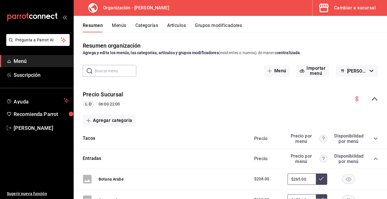
click at [141, 26] on button "Categorías" at bounding box center [147, 28] width 23 height 10
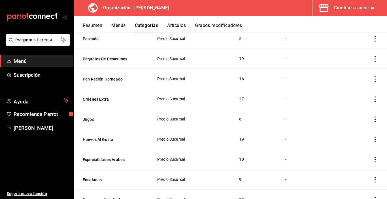
scroll to position [164, 0]
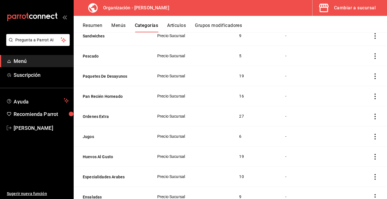
drag, startPoint x: 372, startPoint y: 116, endPoint x: 370, endPoint y: 61, distance: 54.8
click at [370, 61] on tbody "Tacos Precio Sucursal 5 Cocina Entradas Precio Sucursal 7 Cocina Insumos Precio…" at bounding box center [231, 147] width 314 height 442
drag, startPoint x: 101, startPoint y: 117, endPoint x: 112, endPoint y: 71, distance: 47.8
click at [110, 72] on tbody "Tacos Precio Sucursal 5 Cocina Entradas Precio Sucursal 7 Cocina Insumos Precio…" at bounding box center [231, 147] width 314 height 442
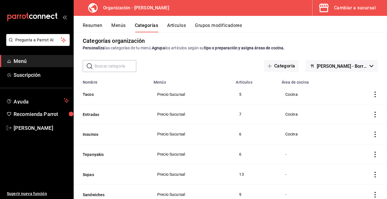
scroll to position [0, 0]
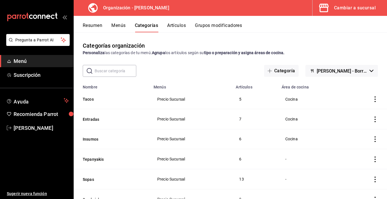
click at [17, 60] on span "Menú" at bounding box center [41, 61] width 55 height 8
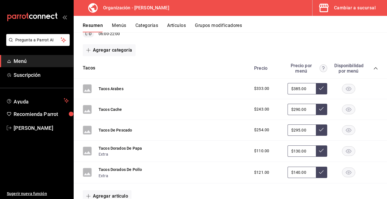
scroll to position [28, 0]
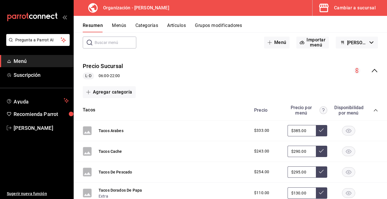
click at [374, 109] on icon "collapse-category-row" at bounding box center [376, 110] width 5 height 5
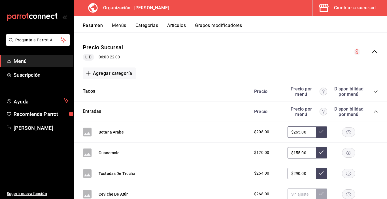
scroll to position [57, 0]
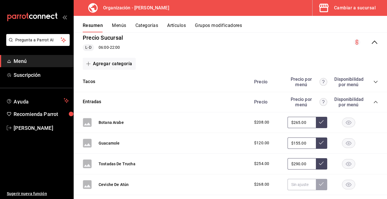
click at [173, 28] on button "Artículos" at bounding box center [176, 28] width 19 height 10
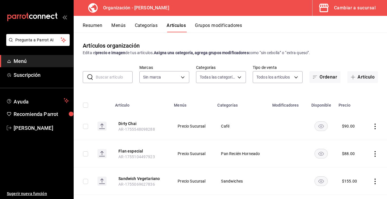
type input "491b5a65-e89e-4d18-acee-c07df55b6e5f,333adfa6-1d2c-479b-abeb-eff361d48d0c,5daa9…"
type input "65799dc6-41aa-4859-a571-e645e514412a"
click at [146, 24] on button "Categorías" at bounding box center [146, 28] width 23 height 10
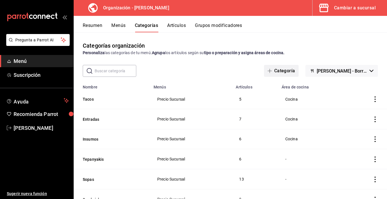
click at [285, 72] on button "Categoría" at bounding box center [281, 71] width 35 height 12
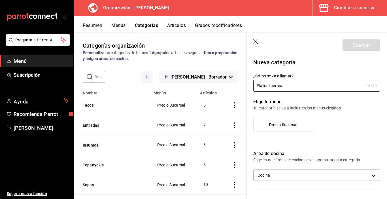
click at [285, 128] on label "Precio Sucursal" at bounding box center [284, 125] width 60 height 14
click at [0, 0] on input "Precio Sucursal" at bounding box center [0, 0] width 0 height 0
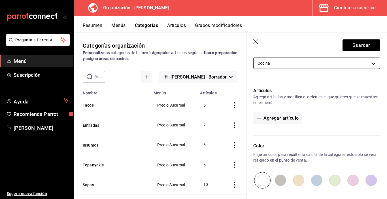
scroll to position [113, 0]
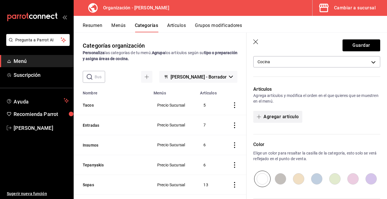
click at [278, 118] on button "Agregar artículo" at bounding box center [277, 117] width 49 height 12
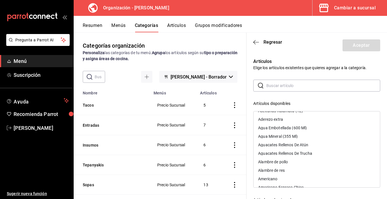
scroll to position [0, 0]
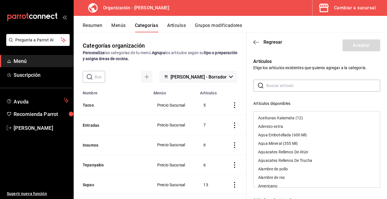
click at [299, 74] on div "Artículos Elige los artículos existentes que quieres agregar a la categoría. ​ …" at bounding box center [314, 166] width 134 height 231
click at [305, 101] on div "Artículos disponibles" at bounding box center [316, 104] width 127 height 6
click at [256, 42] on icon "button" at bounding box center [256, 42] width 6 height 5
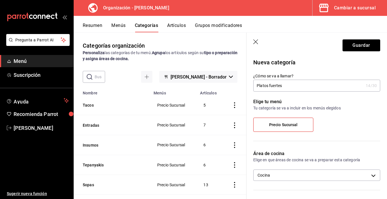
click at [293, 86] on input "Platos fuertes" at bounding box center [308, 85] width 110 height 11
type input "Platos fuertes pollo"
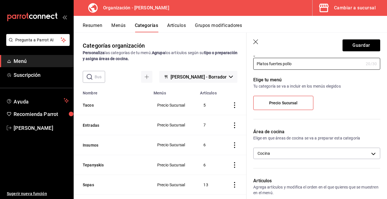
scroll to position [57, 0]
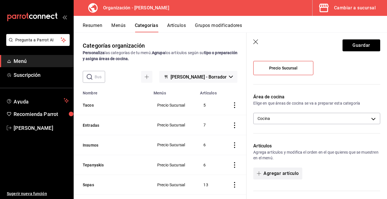
click at [273, 172] on button "Agregar artículo" at bounding box center [277, 174] width 49 height 12
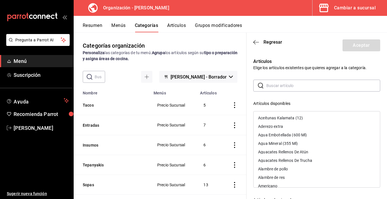
scroll to position [28, 0]
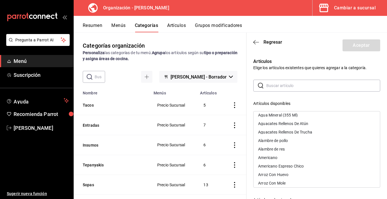
click at [269, 141] on div "Alambre de pollo" at bounding box center [273, 141] width 30 height 4
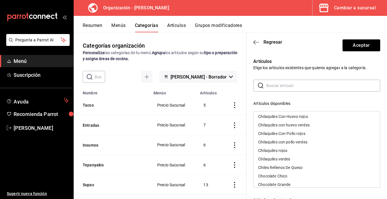
scroll to position [397, 0]
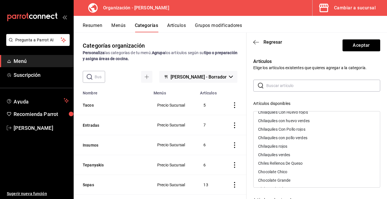
click at [271, 162] on div "Chiles Rellenos De Queso" at bounding box center [280, 163] width 45 height 4
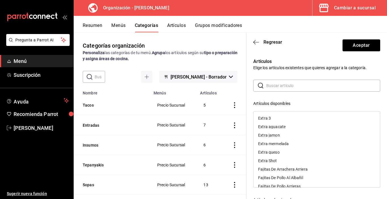
scroll to position [820, 0]
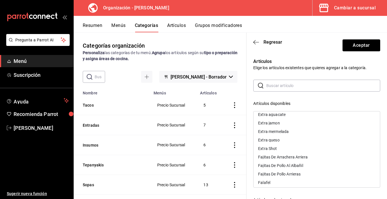
click at [264, 181] on div "Falafel" at bounding box center [264, 183] width 12 height 4
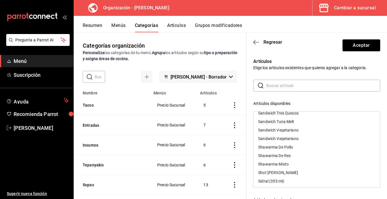
scroll to position [1857, 0]
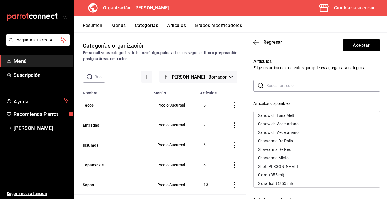
click at [271, 140] on div "Shawarma De Pollo" at bounding box center [275, 141] width 35 height 4
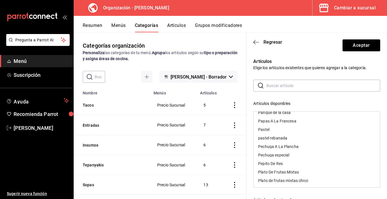
click at [268, 146] on div "Pechuga A La Plancha" at bounding box center [278, 147] width 41 height 4
click at [268, 146] on div "Pechuga especial" at bounding box center [273, 147] width 31 height 4
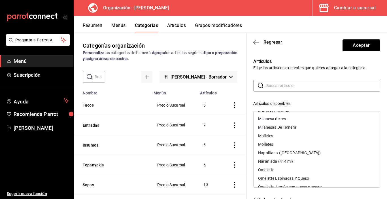
scroll to position [1403, 0]
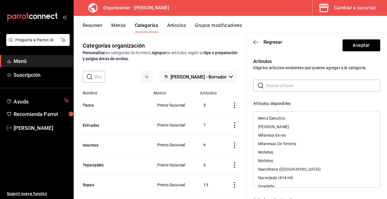
click at [272, 125] on div "Milanesa De Pollo" at bounding box center [273, 127] width 31 height 4
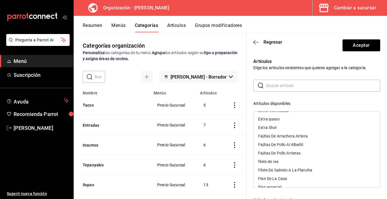
scroll to position [836, 0]
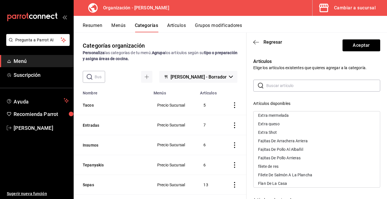
click at [274, 148] on div "Fajitas De Pollo Al Albañil" at bounding box center [280, 149] width 45 height 4
click at [274, 148] on div "Fajitas De Pollo Arrieras" at bounding box center [279, 149] width 43 height 4
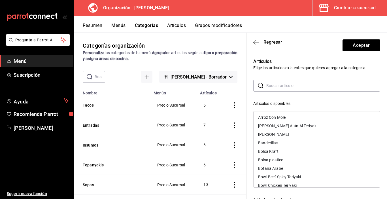
scroll to position [113, 0]
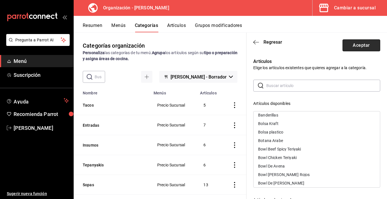
click at [362, 46] on button "Aceptar" at bounding box center [362, 45] width 38 height 12
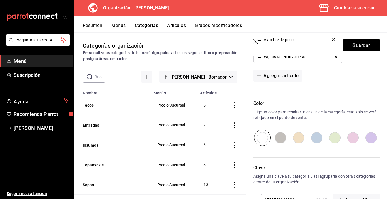
scroll to position [261, 0]
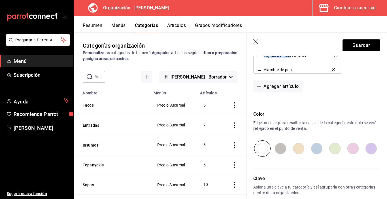
drag, startPoint x: 258, startPoint y: 117, endPoint x: 292, endPoint y: 69, distance: 58.5
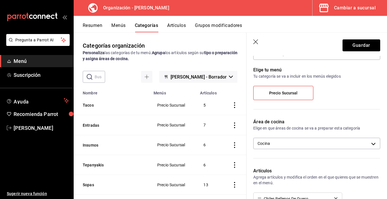
scroll to position [0, 0]
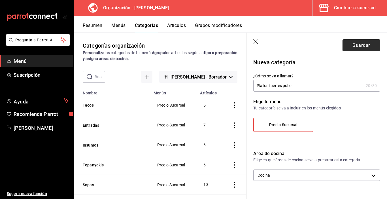
click at [345, 45] on button "Guardar" at bounding box center [362, 45] width 38 height 12
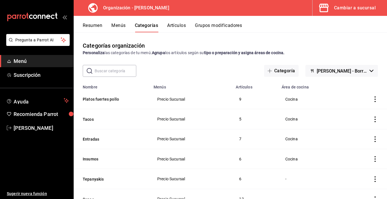
click at [175, 28] on button "Artículos" at bounding box center [176, 28] width 19 height 10
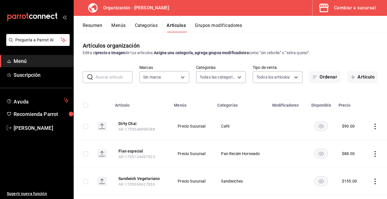
type input "fdc1eeb9-6e3c-4d8b-9a70-b3653493270b,491b5a65-e89e-4d18-acee-c07df55b6e5f,333ad…"
type input "65799dc6-41aa-4859-a571-e645e514412a"
click at [119, 78] on input "text" at bounding box center [114, 76] width 37 height 11
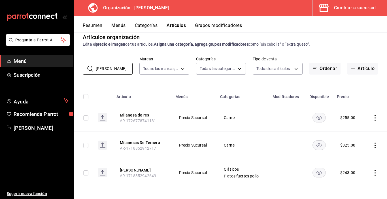
scroll to position [10, 0]
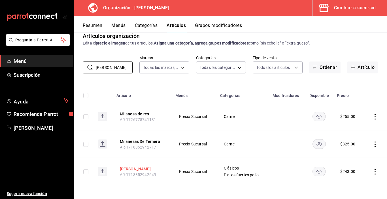
type input "mila"
click at [143, 169] on button "Milanesa De Pollo" at bounding box center [142, 169] width 45 height 6
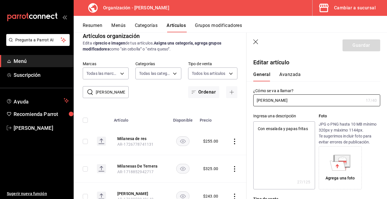
type textarea "x"
type input "$243.00"
click at [256, 101] on input "Milanesa De Pollo" at bounding box center [308, 100] width 110 height 11
type input "ScMilanesa De Pollo"
type textarea "x"
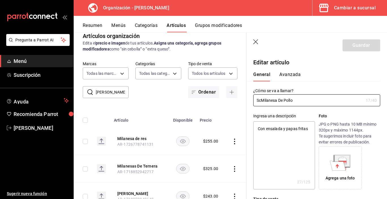
type input "SchMilanesa De Pollo"
type textarea "x"
type input "SchniMilanesa De Pollo"
type textarea "x"
type input "SchnitMilanesa De Pollo"
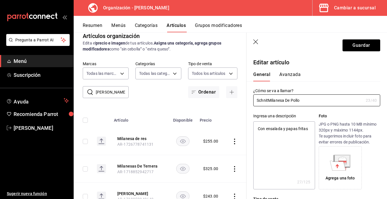
type textarea "x"
type input "SchnitzeMilanesa De Pollo"
type textarea "x"
type input "SchnitzelMilanesa De Pollo"
type textarea "x"
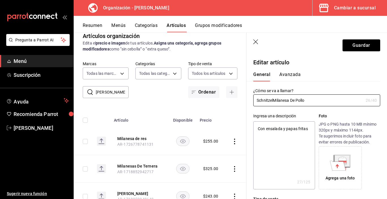
type input "Schnitzel Milanesa De Pollo"
type textarea "x"
type input "Schnitzel (Milanesa De Pollo"
type textarea "x"
click at [308, 101] on input "Schnitzel (Milanesa De Pollo" at bounding box center [308, 100] width 110 height 11
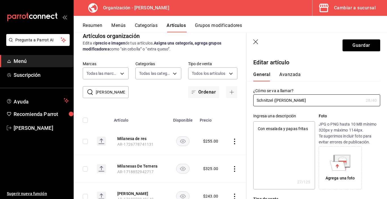
type input "Schnitzel (Milanesa De Pollo)"
type textarea "x"
type input "Schnitzel (Milanesa De Pollo)"
click at [349, 45] on button "Guardar" at bounding box center [362, 45] width 38 height 12
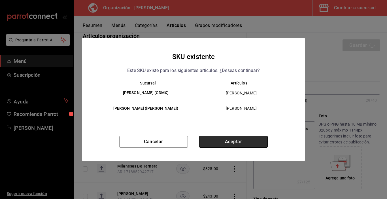
click at [225, 141] on button "Aceptar" at bounding box center [233, 142] width 69 height 12
type textarea "x"
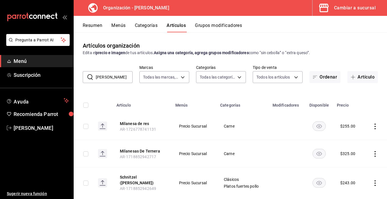
click at [143, 27] on button "Categorías" at bounding box center [146, 28] width 23 height 10
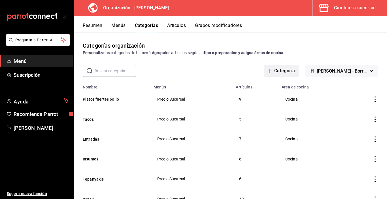
click at [282, 70] on button "Categoría" at bounding box center [281, 71] width 35 height 12
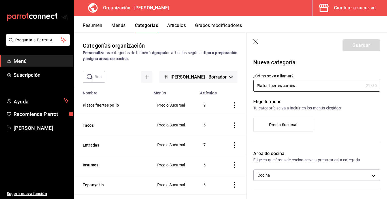
type input "Platos fuertes carnes"
click at [272, 126] on span "Precio Sucursal" at bounding box center [283, 124] width 29 height 5
click at [0, 0] on input "Precio Sucursal" at bounding box center [0, 0] width 0 height 0
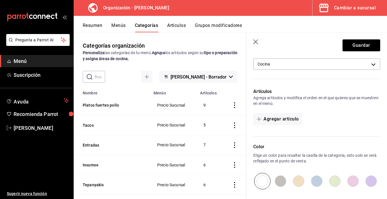
scroll to position [113, 0]
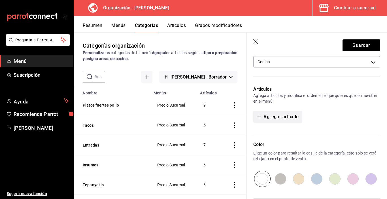
click at [281, 118] on button "Agregar artículo" at bounding box center [277, 117] width 49 height 12
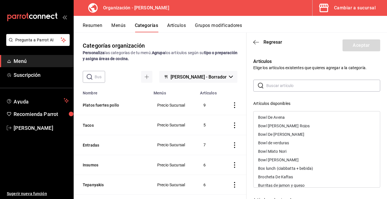
scroll to position [170, 0]
click at [272, 178] on div "Brocheta De Kaftas" at bounding box center [275, 178] width 35 height 4
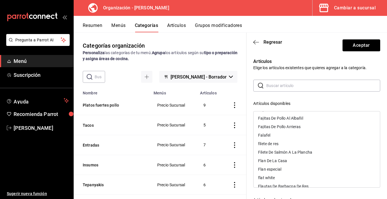
scroll to position [885, 0]
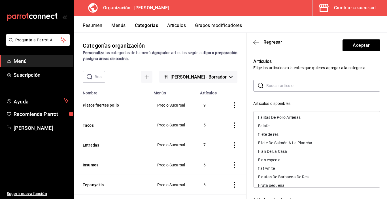
click at [270, 175] on div "Flautas De Barbacoa De Res" at bounding box center [317, 177] width 126 height 9
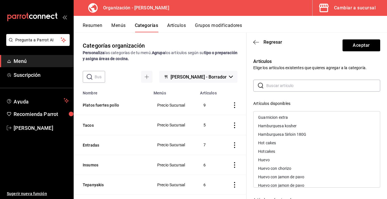
scroll to position [942, 0]
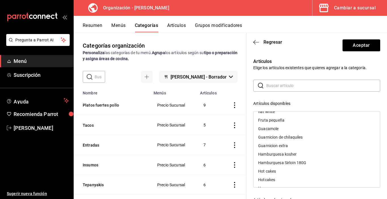
click at [278, 151] on div "Hamburguesa kosher" at bounding box center [317, 154] width 126 height 9
click at [279, 155] on div "Hamburguesa Sirloin 180G" at bounding box center [282, 154] width 48 height 4
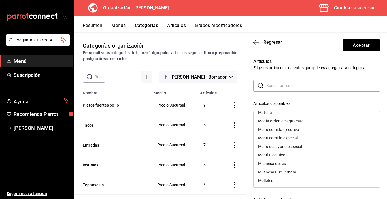
scroll to position [1367, 0]
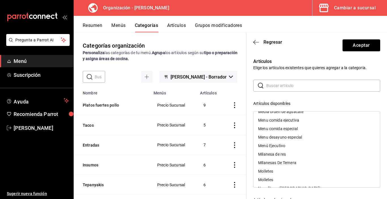
click at [282, 154] on div "Milanesa de res" at bounding box center [272, 154] width 28 height 4
click at [284, 154] on div "Milanesas De Ternera" at bounding box center [277, 154] width 38 height 4
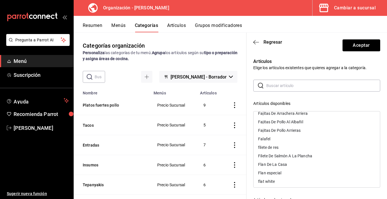
scroll to position [844, 0]
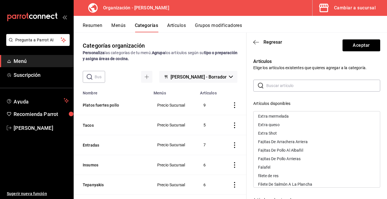
click at [288, 139] on div "Fajitas De Arrachera Arriera" at bounding box center [317, 142] width 126 height 9
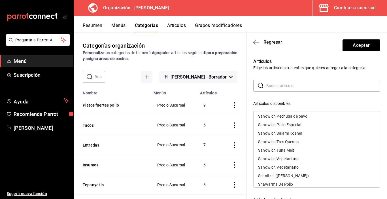
scroll to position [1808, 0]
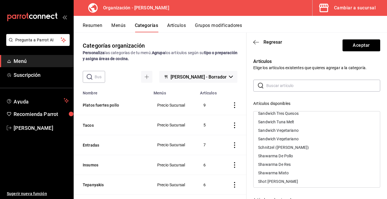
click at [263, 165] on div "Shawarma De Res" at bounding box center [274, 164] width 33 height 4
click at [263, 166] on div "Shawarma Mixto" at bounding box center [273, 164] width 31 height 4
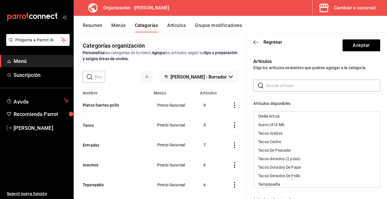
scroll to position [1978, 0]
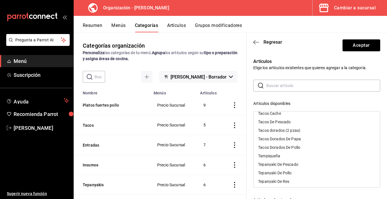
click at [268, 157] on div "Tampiqueña" at bounding box center [269, 156] width 22 height 4
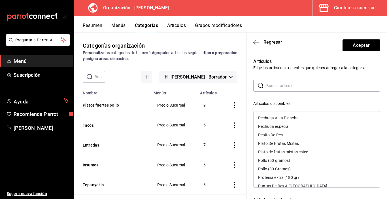
scroll to position [1645, 0]
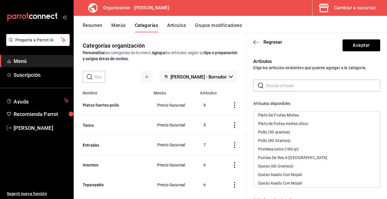
click at [271, 158] on div "Puntas De Res A La Mexicana" at bounding box center [292, 158] width 69 height 4
click at [355, 46] on button "Aceptar" at bounding box center [362, 45] width 38 height 12
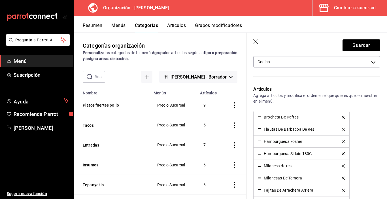
click at [342, 141] on icon "delete" at bounding box center [343, 141] width 3 height 3
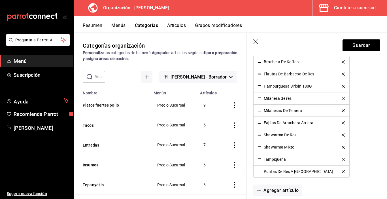
scroll to position [198, 0]
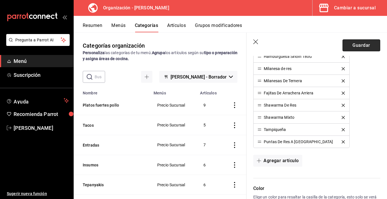
click at [362, 45] on button "Guardar" at bounding box center [362, 45] width 38 height 12
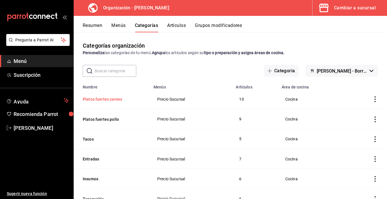
click at [103, 99] on button "Platos fuertes carnes" at bounding box center [111, 99] width 57 height 6
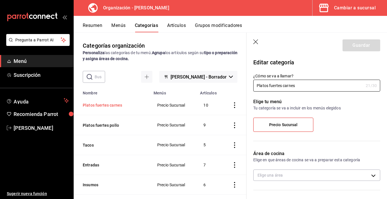
type input "00b0451a-1bec-49bd-af52-d12f4f011cf4"
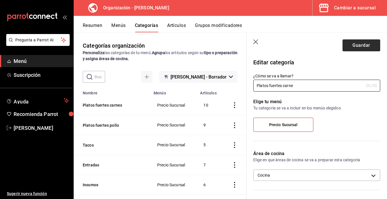
type input "Platos fuertes carne"
click at [366, 50] on button "Guardar" at bounding box center [362, 45] width 38 height 12
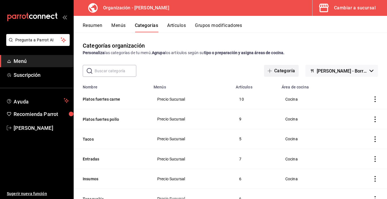
click at [278, 72] on button "Categoría" at bounding box center [281, 71] width 35 height 12
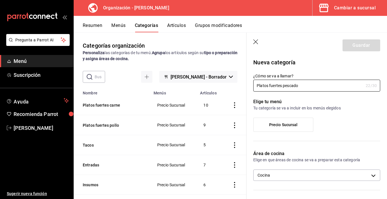
type input "Platos fuertes pescado"
click at [286, 126] on span "Precio Sucursal" at bounding box center [283, 124] width 29 height 5
click at [0, 0] on input "Precio Sucursal" at bounding box center [0, 0] width 0 height 0
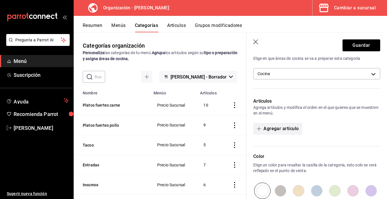
scroll to position [113, 0]
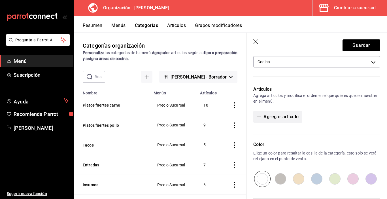
click at [275, 117] on button "Agregar artículo" at bounding box center [277, 117] width 49 height 12
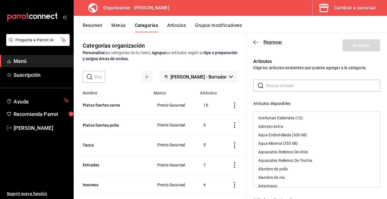
click at [254, 40] on icon "button" at bounding box center [256, 42] width 6 height 5
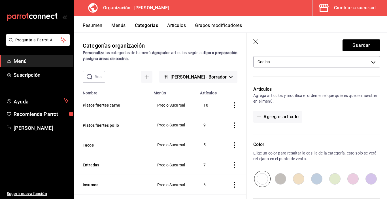
click at [256, 40] on icon "button" at bounding box center [256, 42] width 6 height 6
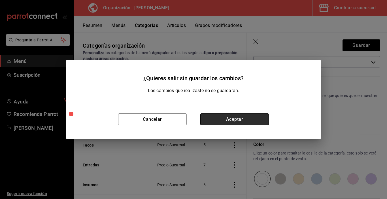
click at [230, 121] on button "Aceptar" at bounding box center [234, 119] width 69 height 12
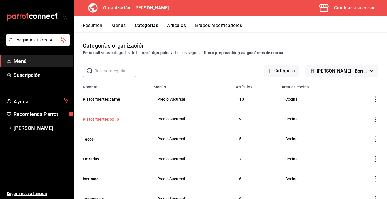
click at [94, 121] on button "Platos fuertes pollo" at bounding box center [111, 120] width 57 height 6
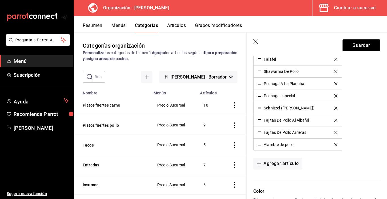
scroll to position [198, 0]
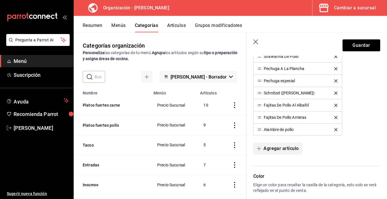
type input "Platos fuertes pollo y pescado"
click at [276, 148] on button "Agregar artículo" at bounding box center [277, 149] width 49 height 12
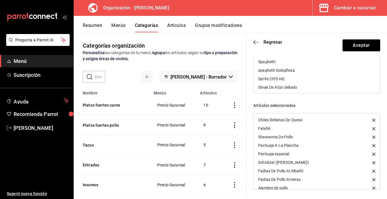
scroll to position [1884, 0]
click at [261, 80] on div "Steak De Atún Sellado" at bounding box center [277, 79] width 39 height 4
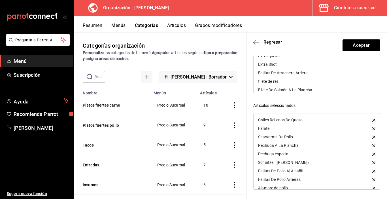
scroll to position [807, 0]
click at [262, 91] on div "Filete De Salmón A La Plancha" at bounding box center [285, 93] width 54 height 4
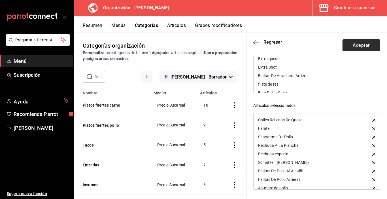
click at [351, 45] on button "Aceptar" at bounding box center [362, 45] width 38 height 12
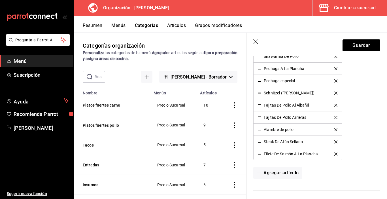
click at [183, 26] on button "Artículos" at bounding box center [176, 28] width 19 height 10
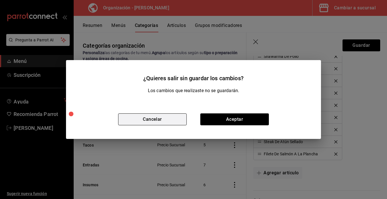
click at [155, 120] on button "Cancelar" at bounding box center [152, 119] width 69 height 12
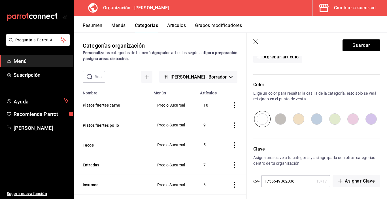
scroll to position [201, 0]
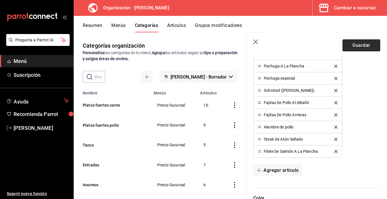
click at [358, 47] on button "Guardar" at bounding box center [362, 45] width 38 height 12
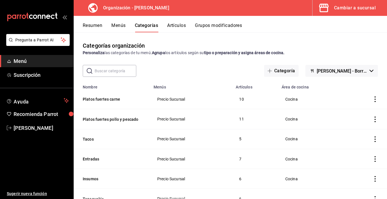
click at [177, 28] on button "Artículos" at bounding box center [176, 28] width 19 height 10
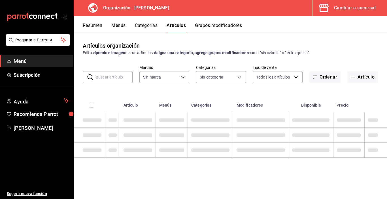
click at [103, 78] on input "text" at bounding box center [114, 76] width 37 height 11
type input "steak"
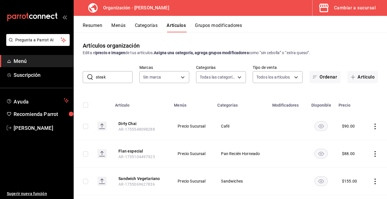
type input "89098faa-5d34-448f-8da5-d914f5141ab2,fdc1eeb9-6e3c-4d8b-9a70-b3653493270b,491b5…"
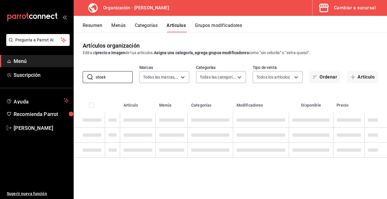
type input "65799dc6-41aa-4859-a571-e645e514412a"
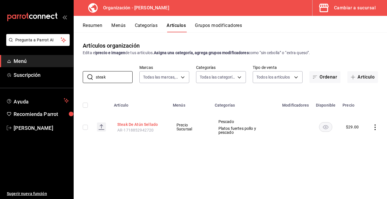
type input "steak"
click at [138, 125] on button "Steak De Atún Sellado" at bounding box center [139, 125] width 45 height 6
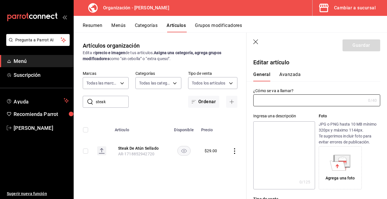
type input "Steak De Atún Sellado"
type textarea "Con ensalada mixta"
type textarea "x"
type input "AR-1718852942720"
type textarea "x"
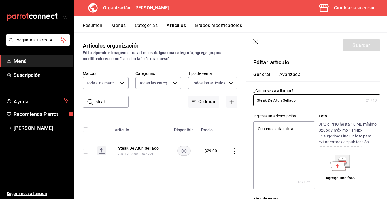
type input "$29.00"
drag, startPoint x: 274, startPoint y: 100, endPoint x: 248, endPoint y: 100, distance: 26.1
click at [247, 100] on div "¿Cómo se va a llamar? Steak De Atún Sellado 21 /40 ¿Cómo se va a llamar?" at bounding box center [314, 93] width 134 height 25
type input "Atún Sellado"
type textarea "x"
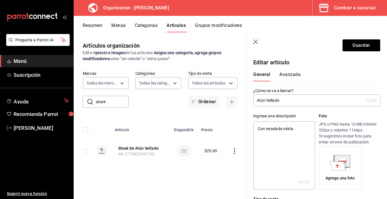
drag, startPoint x: 265, startPoint y: 100, endPoint x: 256, endPoint y: 100, distance: 8.8
click at [256, 100] on input "Atún Sellado" at bounding box center [308, 100] width 110 height 11
type input "A Sellado"
type textarea "x"
type input "Atu Sellado"
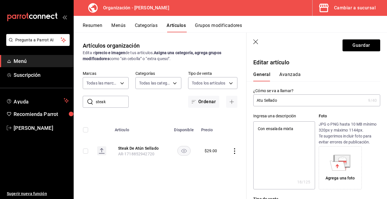
type textarea "x"
type input "Atun Sellado"
type textarea "x"
type input "Atun Sellado"
click at [365, 48] on button "Guardar" at bounding box center [362, 45] width 38 height 12
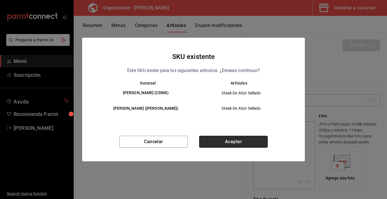
click at [246, 144] on button "Aceptar" at bounding box center [233, 142] width 69 height 12
type textarea "x"
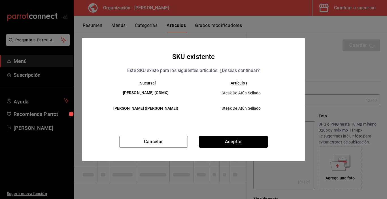
type textarea "x"
type input "AR-1755550482825"
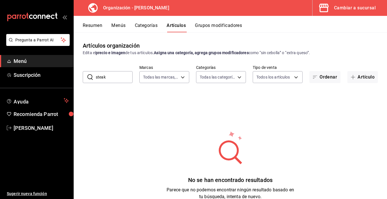
drag, startPoint x: 111, startPoint y: 77, endPoint x: 86, endPoint y: 77, distance: 24.7
click at [86, 77] on div "​ steak ​" at bounding box center [108, 77] width 50 height 12
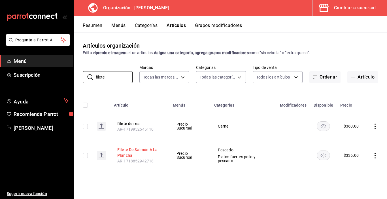
type input "filete"
click at [128, 153] on button "Filete De Salmón A La Plancha" at bounding box center [139, 152] width 45 height 11
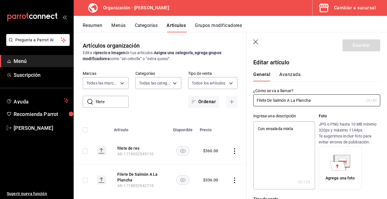
type textarea "x"
type input "$336.00"
click at [274, 100] on input "Filete De Salmón A La Plancha" at bounding box center [308, 100] width 110 height 11
drag, startPoint x: 273, startPoint y: 101, endPoint x: 254, endPoint y: 100, distance: 18.5
click at [254, 100] on input "Filete De Salmón A La Plancha" at bounding box center [308, 100] width 110 height 11
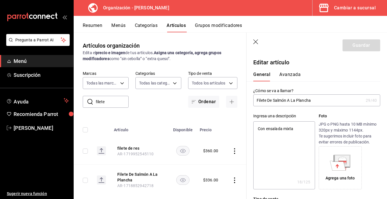
type input "Salmón A La Plancha"
type textarea "x"
type input "Salmón A La Plancha"
type textarea "x"
drag, startPoint x: 265, startPoint y: 99, endPoint x: 296, endPoint y: 102, distance: 30.5
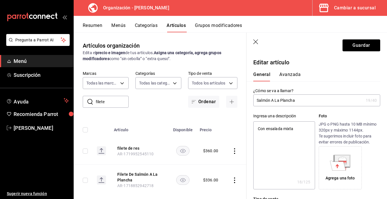
click at [296, 102] on input "Salmón A La Plancha" at bounding box center [308, 100] width 110 height 11
type input "Salmon"
type textarea "x"
type input "Salmon a la"
type textarea "x"
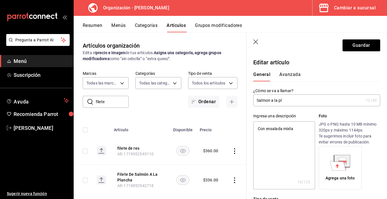
type input "Salmon a la pla"
type textarea "x"
type input "Salmon a la plancha"
type textarea "x"
type input "Salmon a la plancha"
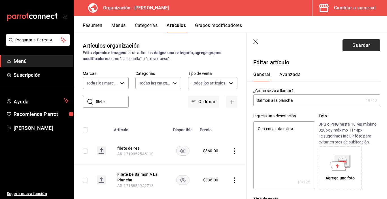
click at [355, 48] on button "Guardar" at bounding box center [362, 45] width 38 height 12
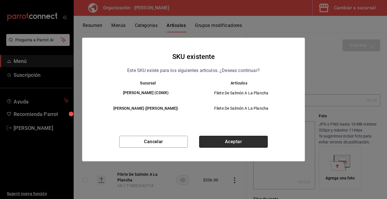
click at [227, 142] on button "Aceptar" at bounding box center [233, 142] width 69 height 12
type textarea "x"
type input "AR-1755550522993"
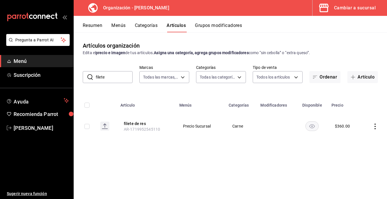
click at [117, 26] on button "Menús" at bounding box center [118, 28] width 14 height 10
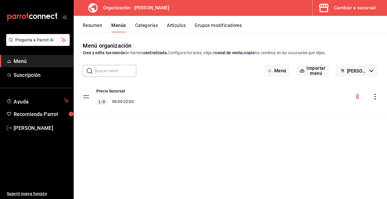
click at [377, 98] on icon "actions" at bounding box center [376, 97] width 6 height 6
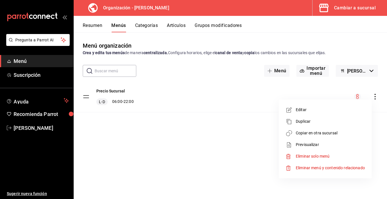
click at [322, 133] on span "Copiar en otra sucursal" at bounding box center [330, 133] width 69 height 6
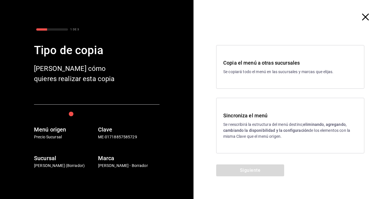
click at [250, 119] on h3 "Sincroniza el menú" at bounding box center [290, 116] width 134 height 8
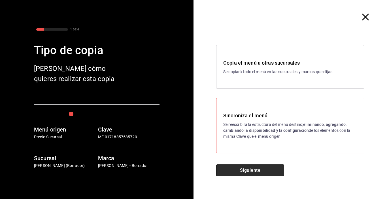
click at [245, 170] on button "Siguiente" at bounding box center [250, 170] width 68 height 12
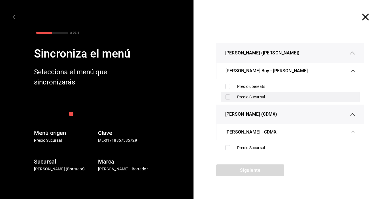
click at [231, 97] on label at bounding box center [228, 96] width 7 height 5
click at [231, 97] on input "checkbox" at bounding box center [227, 96] width 5 height 5
checkbox input "false"
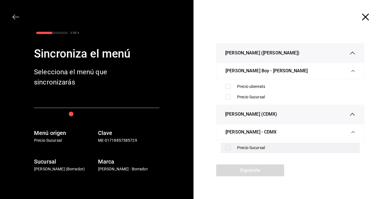
click at [230, 146] on input "checkbox" at bounding box center [227, 147] width 5 height 5
checkbox input "true"
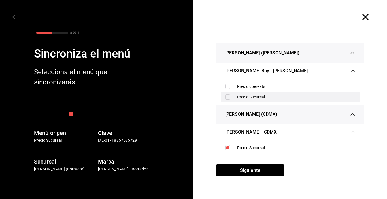
click at [227, 94] on div "Precio Sucursal" at bounding box center [290, 97] width 139 height 10
checkbox input "true"
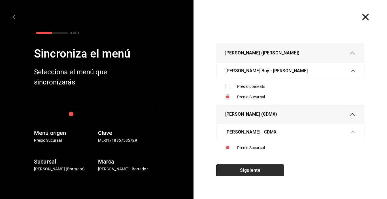
click at [250, 172] on button "Siguiente" at bounding box center [250, 170] width 68 height 12
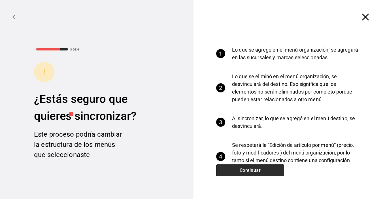
click at [256, 174] on button "Continuar" at bounding box center [250, 170] width 68 height 12
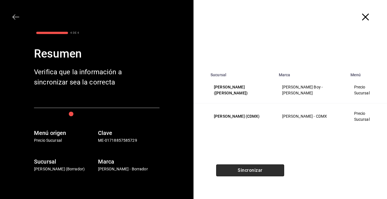
click at [256, 174] on button "Sincronizar" at bounding box center [250, 170] width 68 height 12
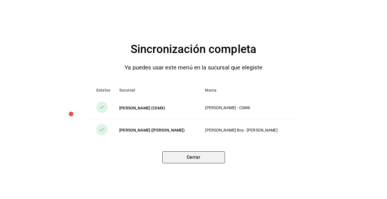
click at [185, 156] on button "Cerrar" at bounding box center [193, 157] width 63 height 12
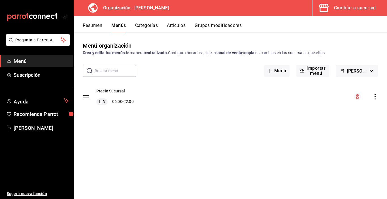
click at [362, 10] on div "Cambiar a sucursal" at bounding box center [355, 8] width 42 height 8
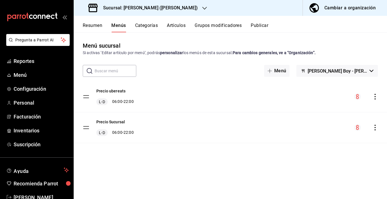
click at [202, 10] on icon "button" at bounding box center [204, 8] width 5 height 5
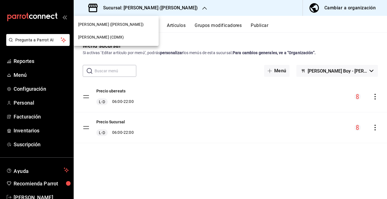
click at [104, 39] on span "Jimmy Boy (CDMX)" at bounding box center [101, 37] width 46 height 6
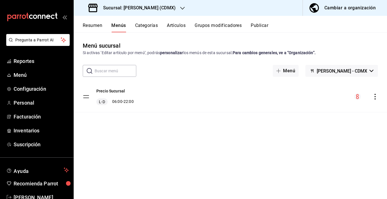
click at [264, 28] on button "Publicar" at bounding box center [260, 28] width 18 height 10
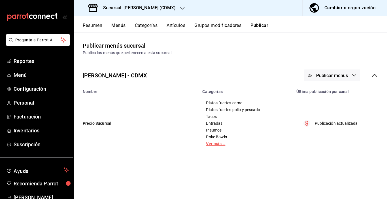
click at [220, 143] on link "Ver más..." at bounding box center [246, 144] width 80 height 4
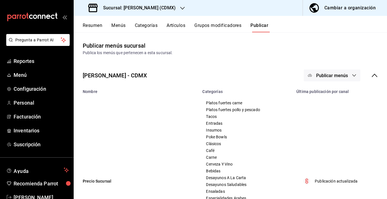
click at [344, 12] on div "Cambiar a organización" at bounding box center [350, 8] width 51 height 8
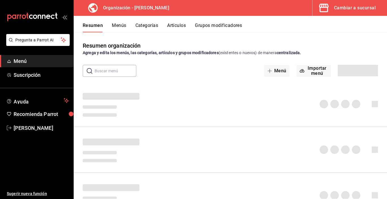
click at [120, 27] on button "Menús" at bounding box center [119, 28] width 14 height 10
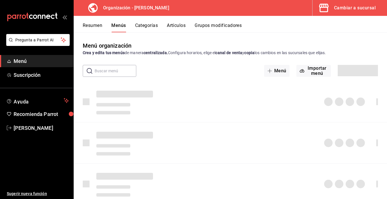
click at [349, 6] on div "Cambiar a sucursal" at bounding box center [355, 8] width 42 height 8
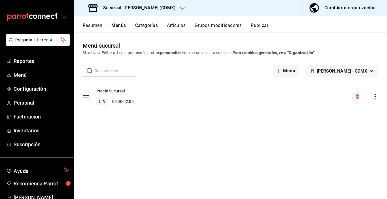
click at [262, 25] on button "Publicar" at bounding box center [260, 28] width 18 height 10
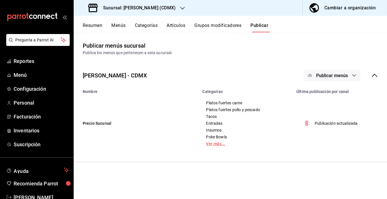
click at [214, 144] on link "Ver más..." at bounding box center [246, 144] width 80 height 4
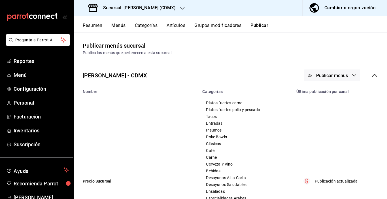
click at [212, 27] on button "Grupos modificadores" at bounding box center [218, 28] width 47 height 10
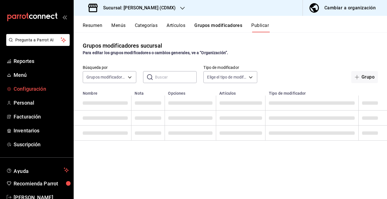
click at [21, 91] on span "Configuración" at bounding box center [41, 89] width 55 height 8
